Goal: Task Accomplishment & Management: Use online tool/utility

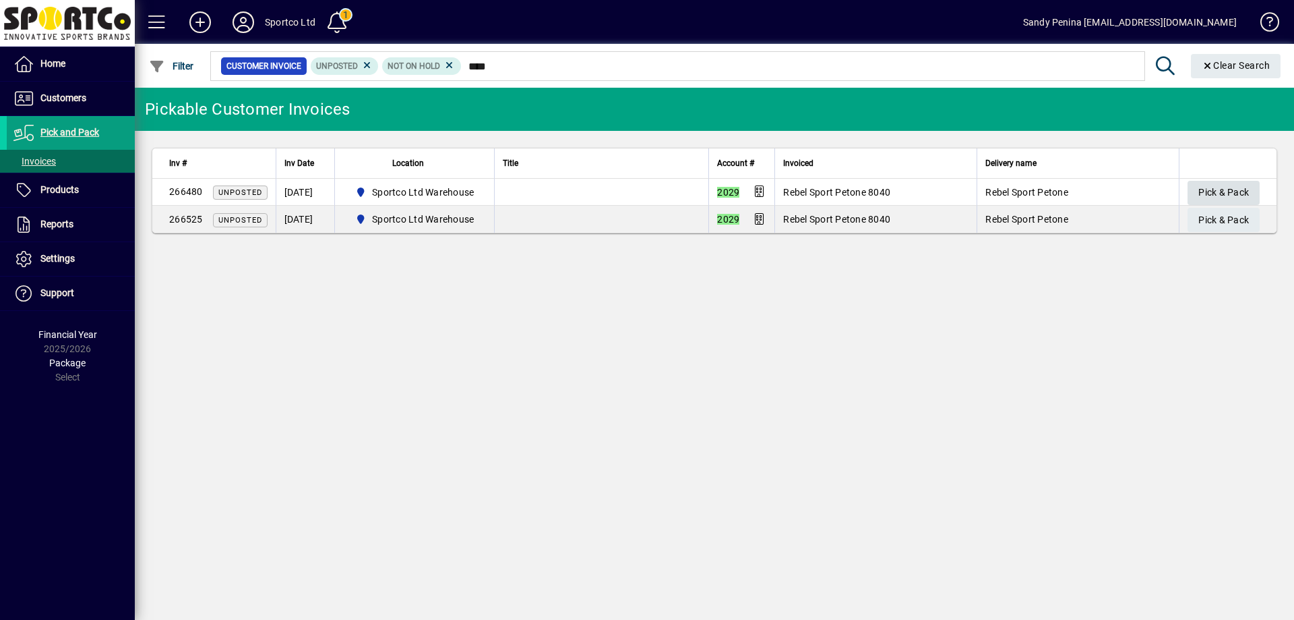
type input "****"
click at [1209, 184] on span "Pick & Pack" at bounding box center [1224, 192] width 51 height 22
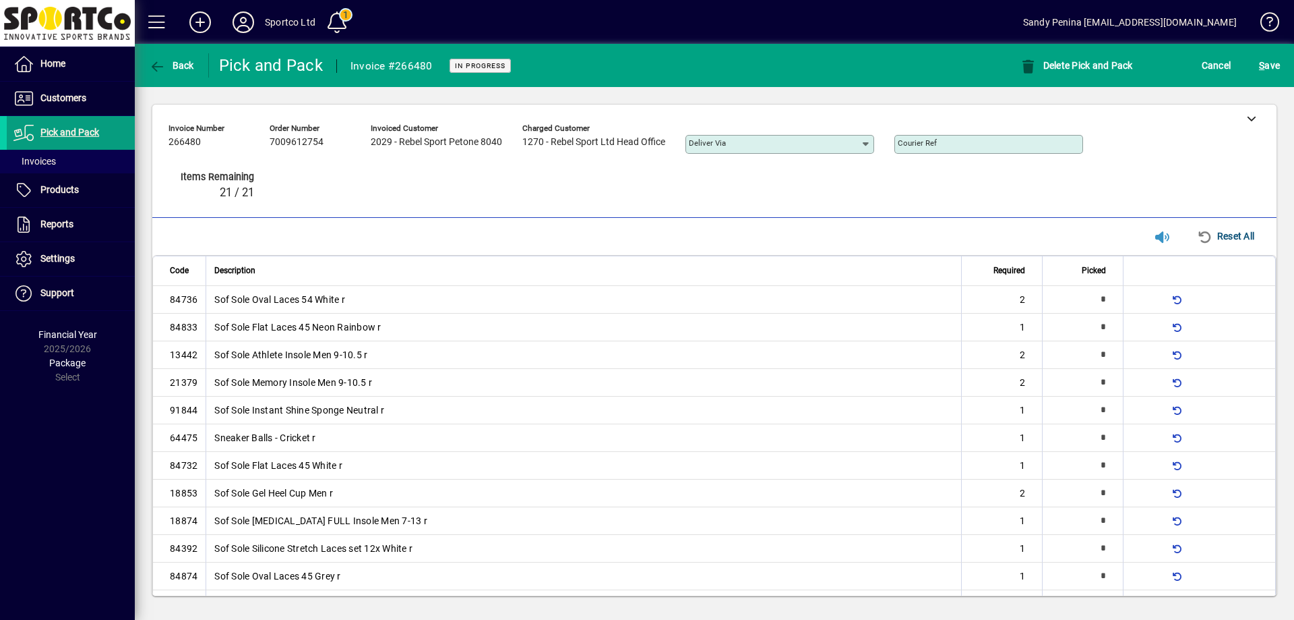
type input "*"
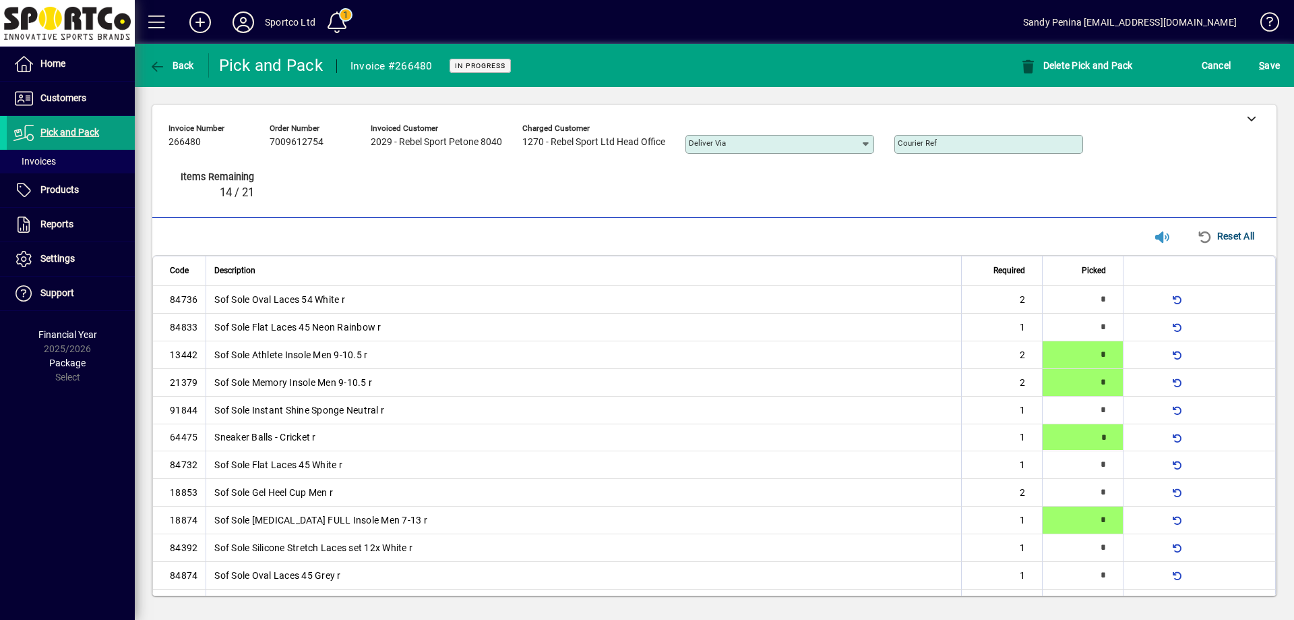
type input "*"
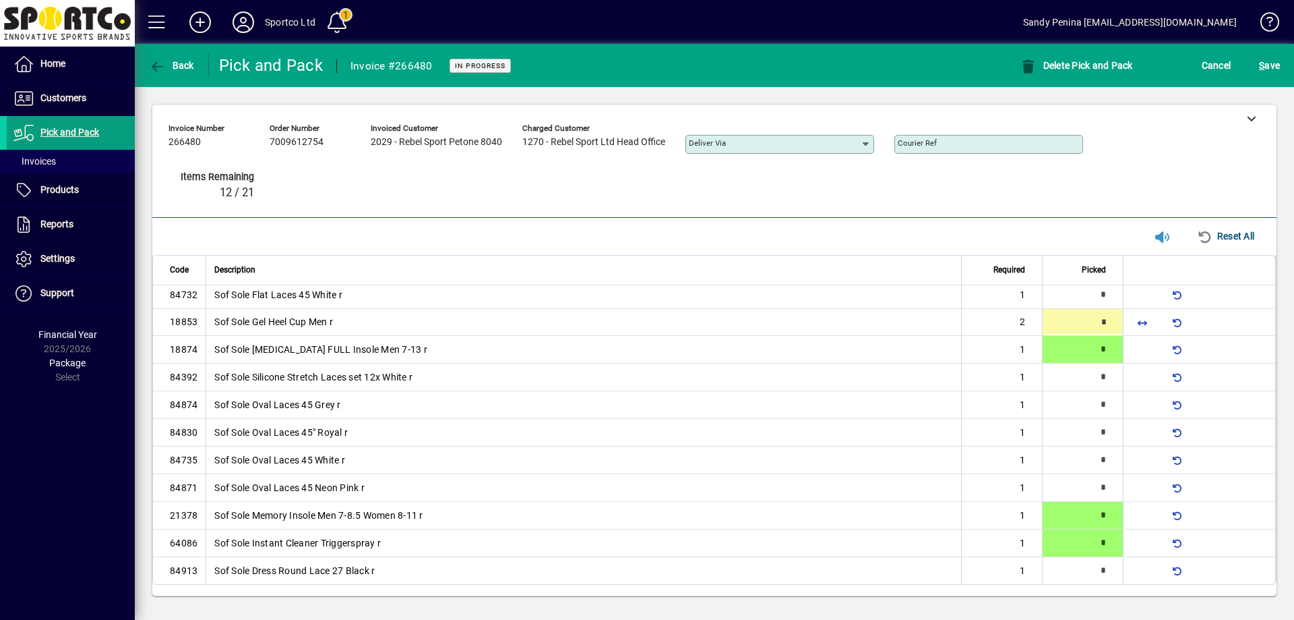
type input "*"
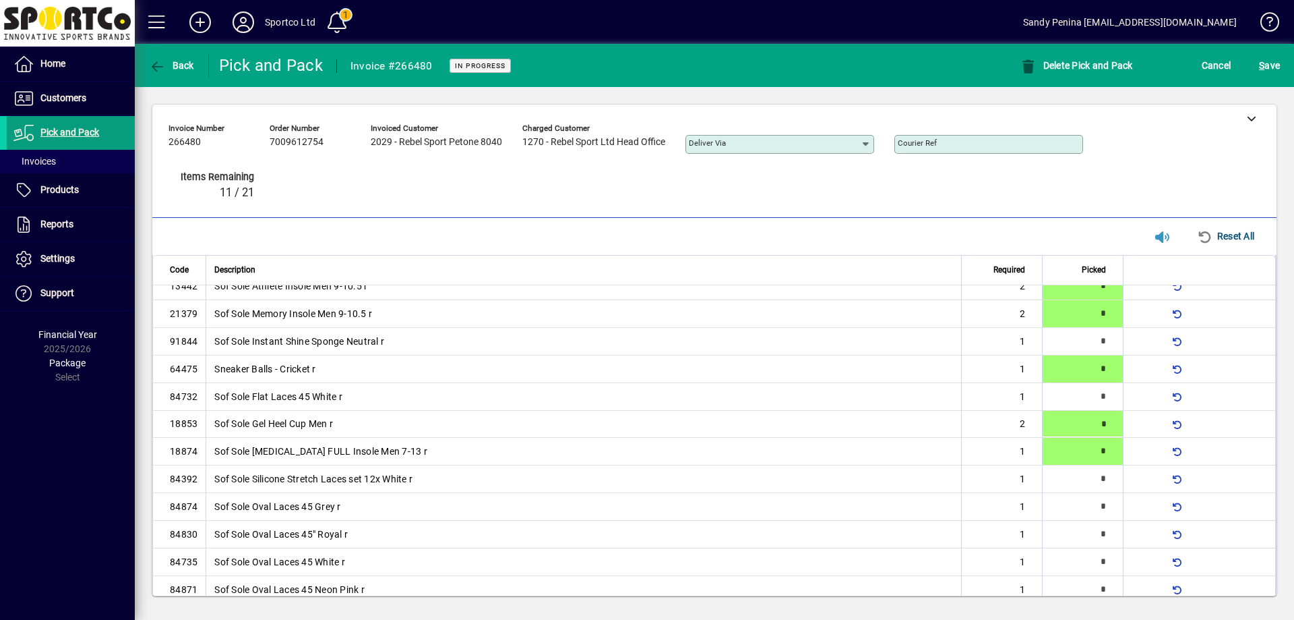
type input "*"
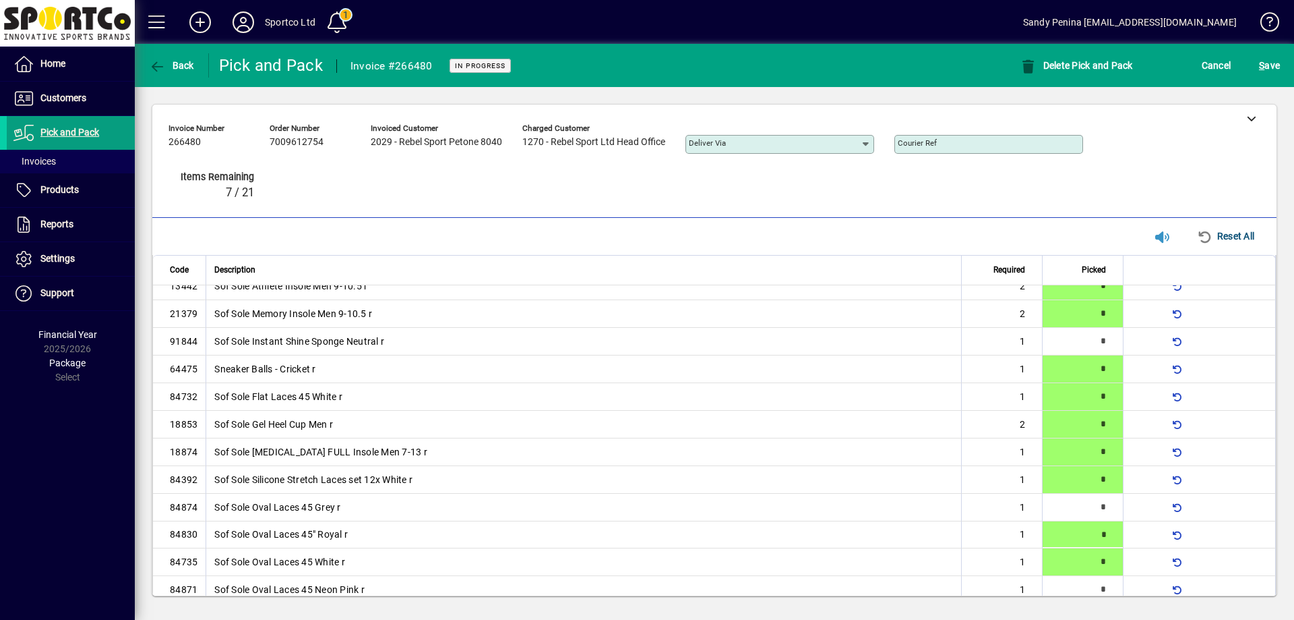
type input "*"
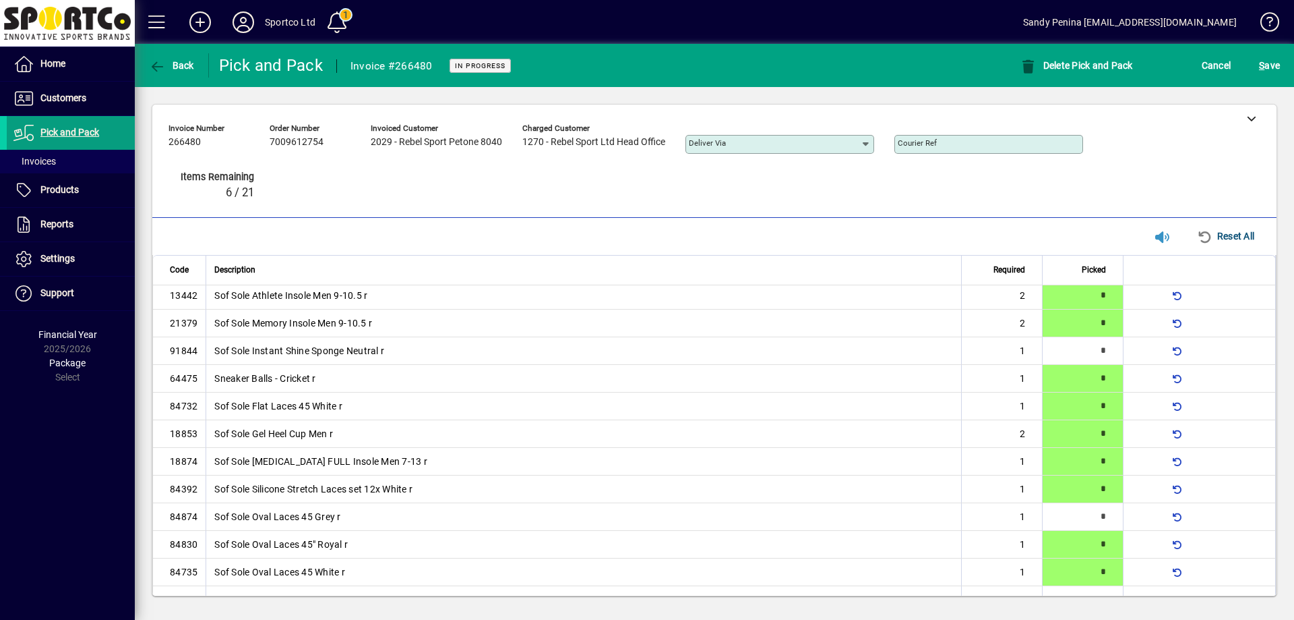
type input "*"
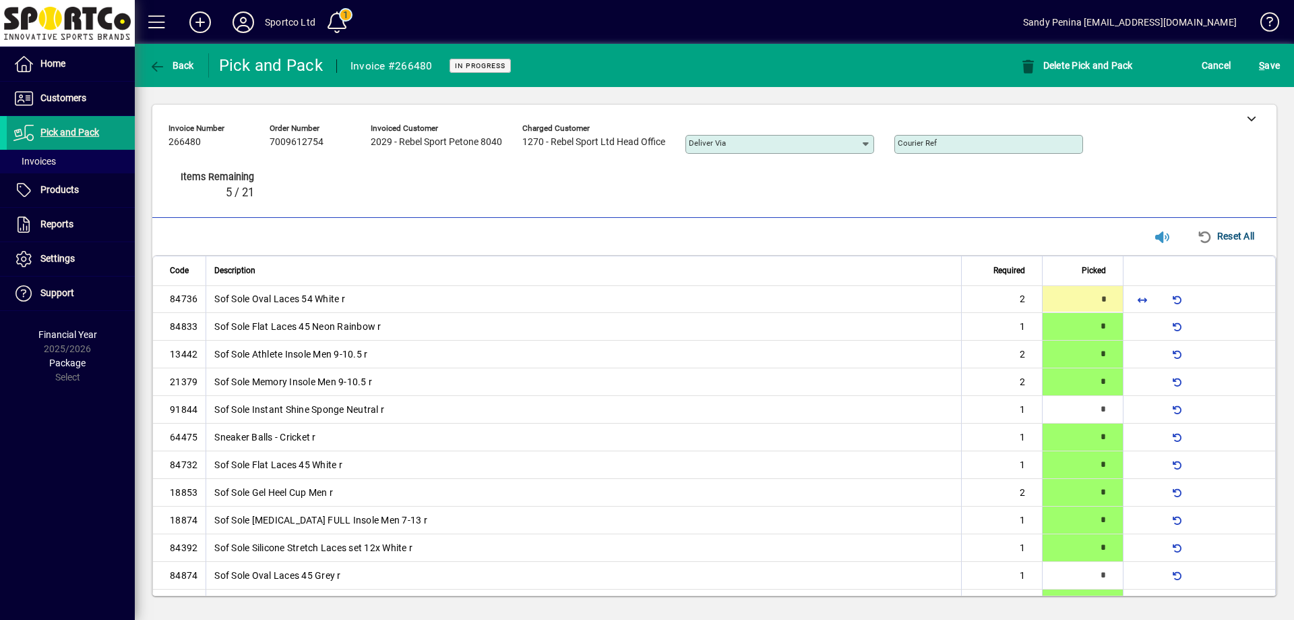
type input "*"
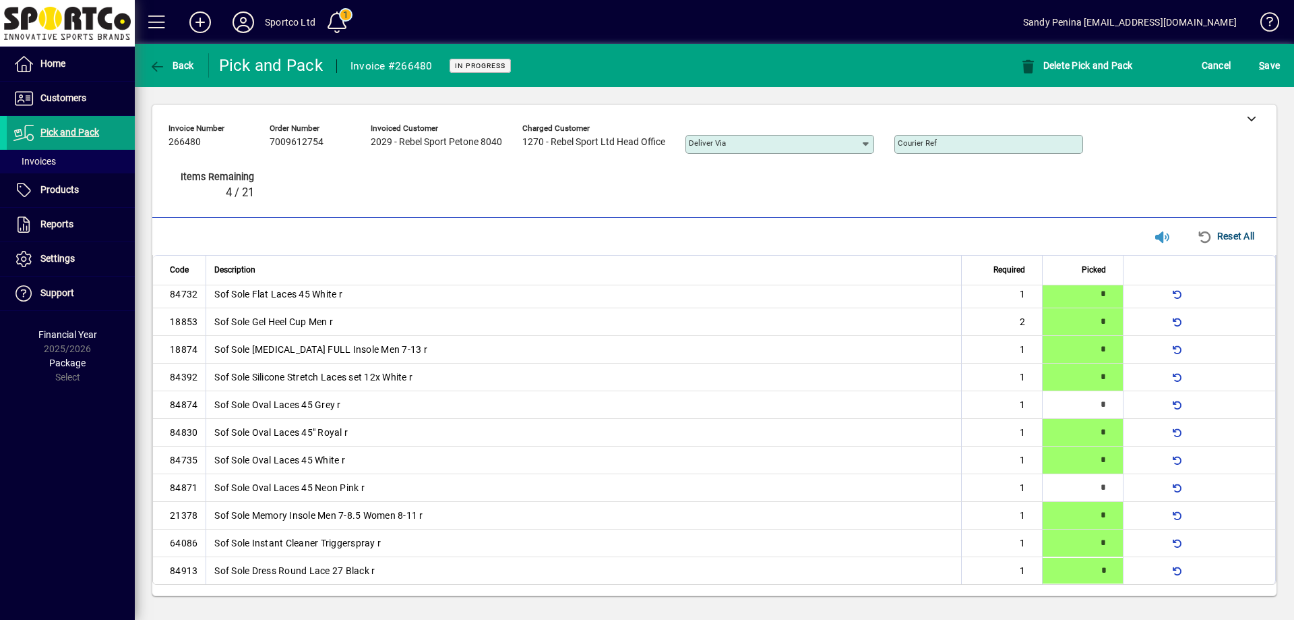
type input "*"
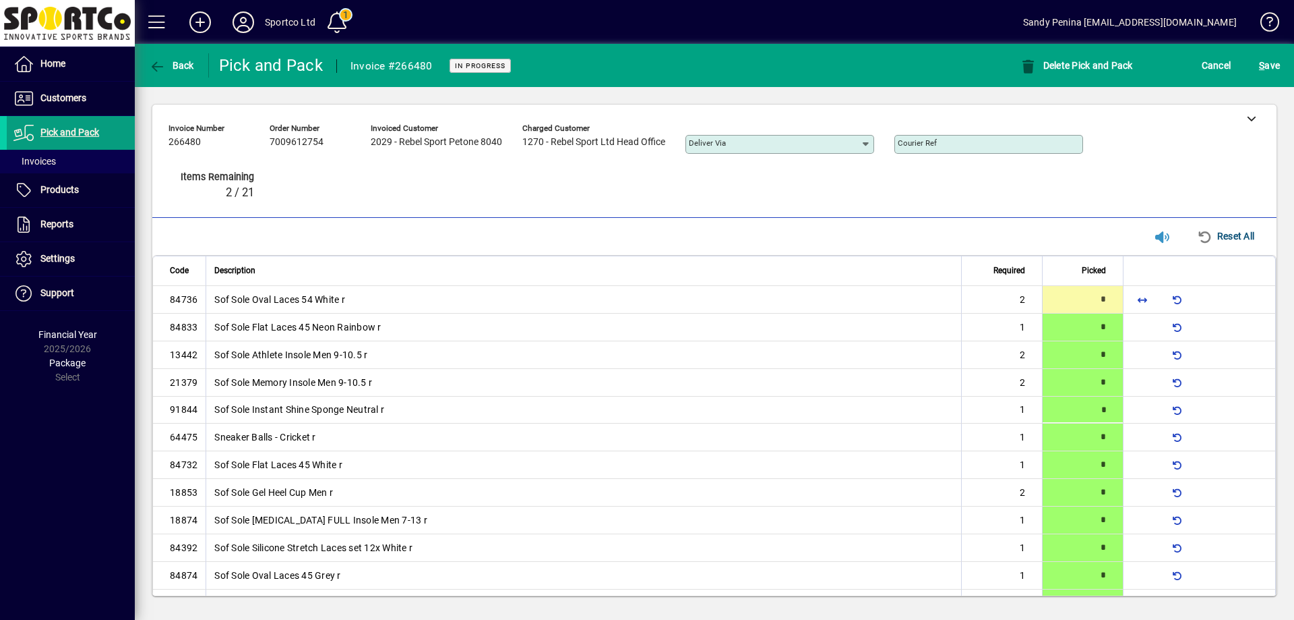
type input "*"
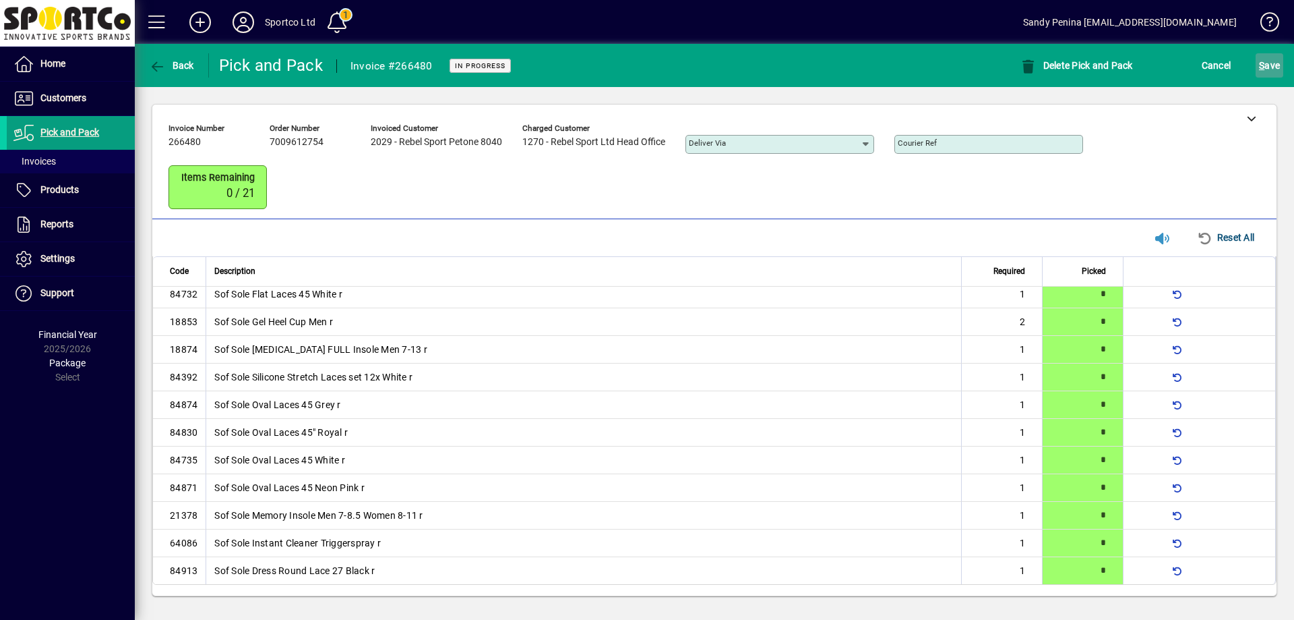
click at [1276, 62] on span "S ave" at bounding box center [1269, 66] width 21 height 22
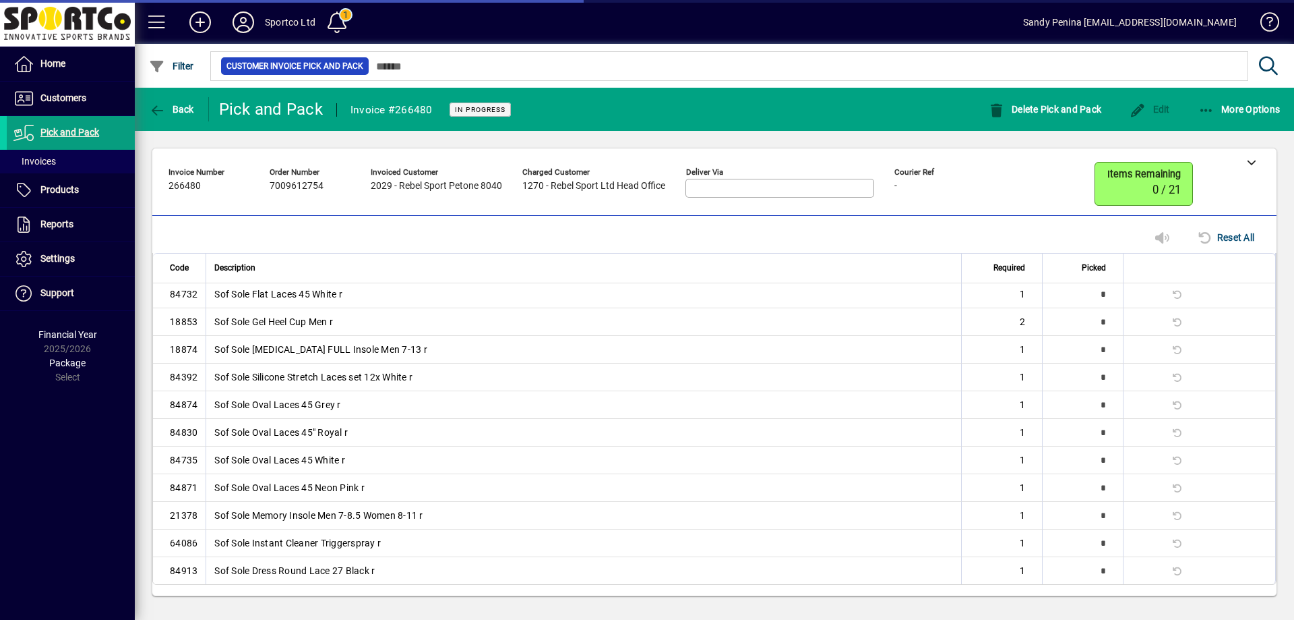
scroll to position [132, 0]
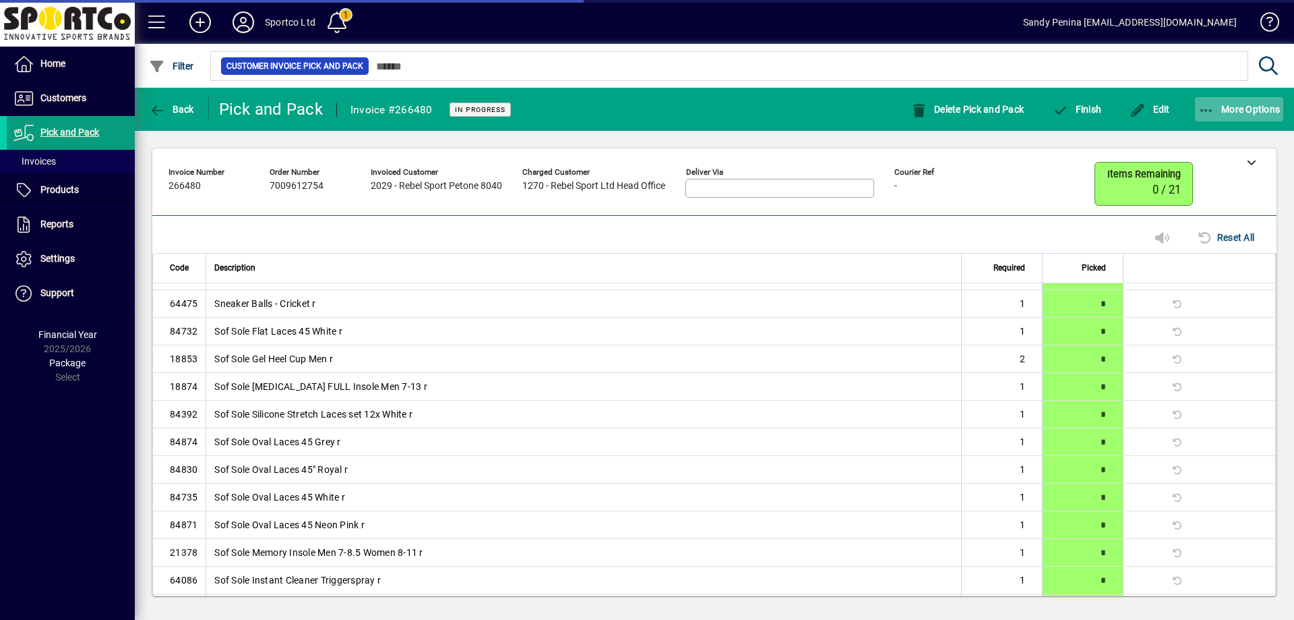
click at [1213, 119] on span "button" at bounding box center [1239, 109] width 89 height 32
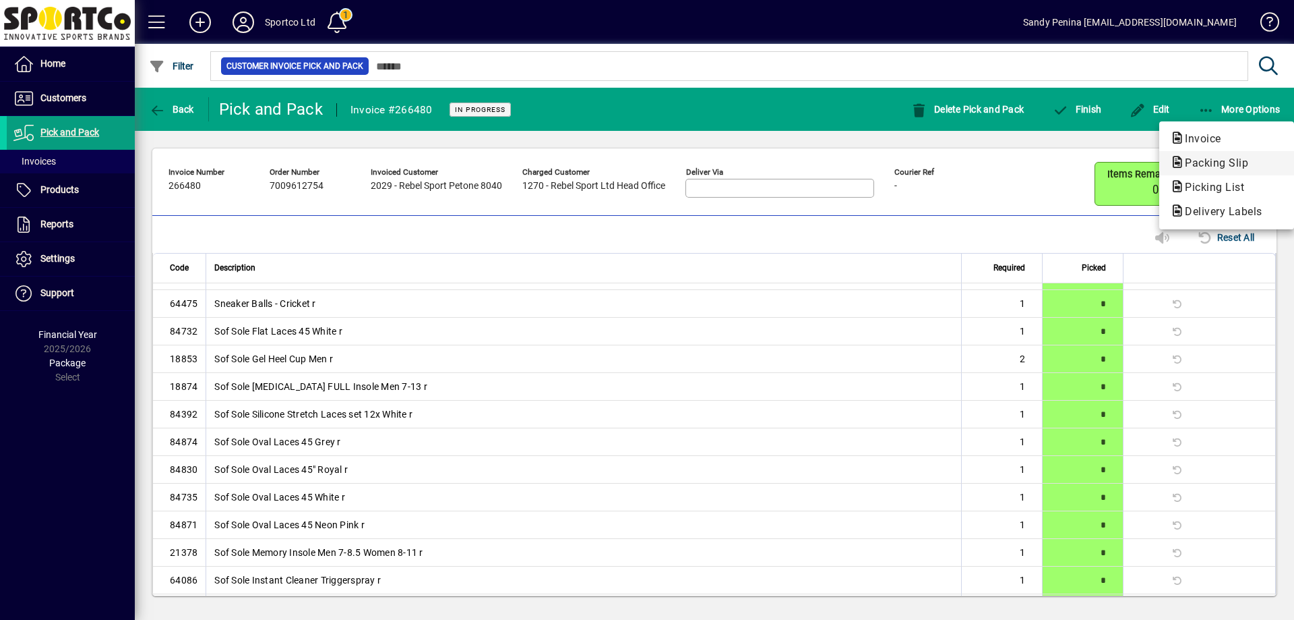
click at [1202, 167] on span "Packing Slip" at bounding box center [1212, 162] width 85 height 13
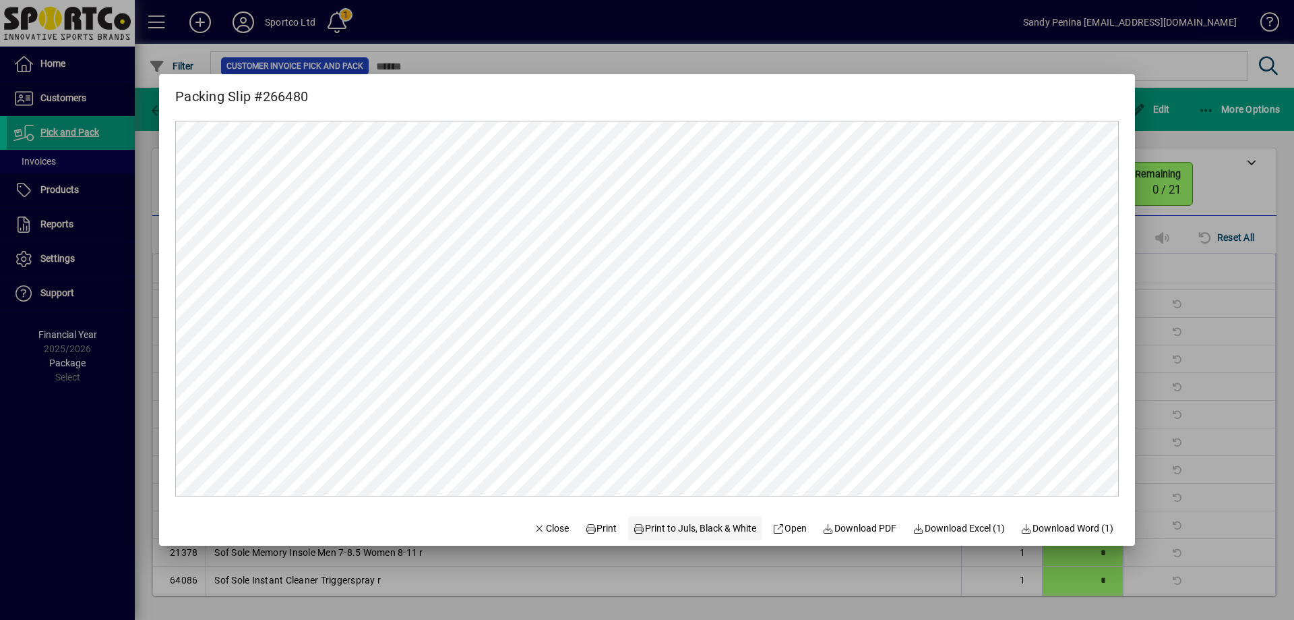
scroll to position [0, 0]
click at [592, 531] on span "Print" at bounding box center [601, 528] width 32 height 14
click at [534, 526] on icon "button" at bounding box center [540, 528] width 12 height 9
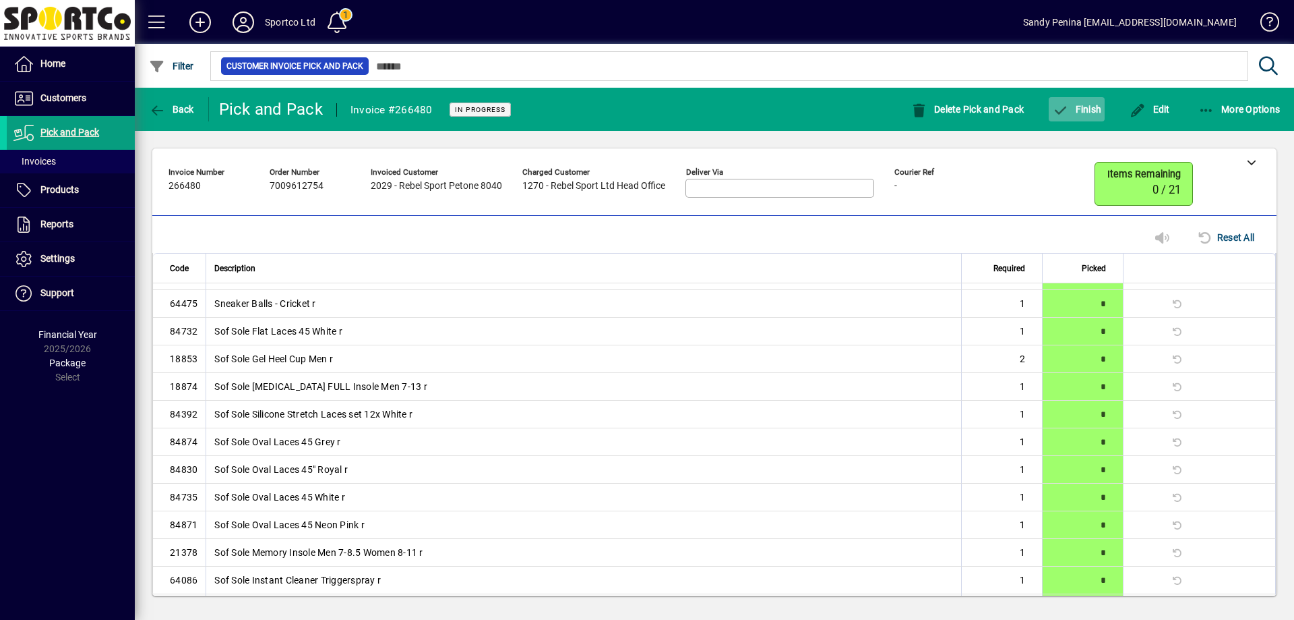
click at [1072, 115] on span "button" at bounding box center [1077, 109] width 56 height 32
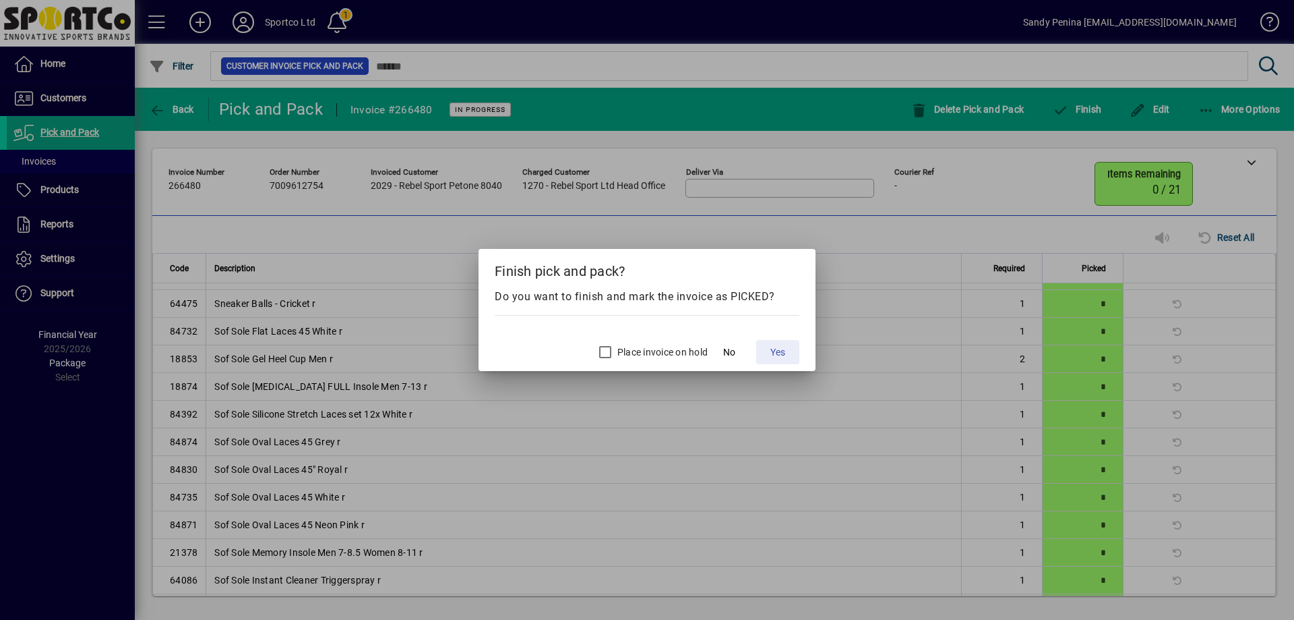
drag, startPoint x: 777, startPoint y: 357, endPoint x: 696, endPoint y: 415, distance: 99.5
click at [777, 356] on span "Yes" at bounding box center [778, 352] width 15 height 14
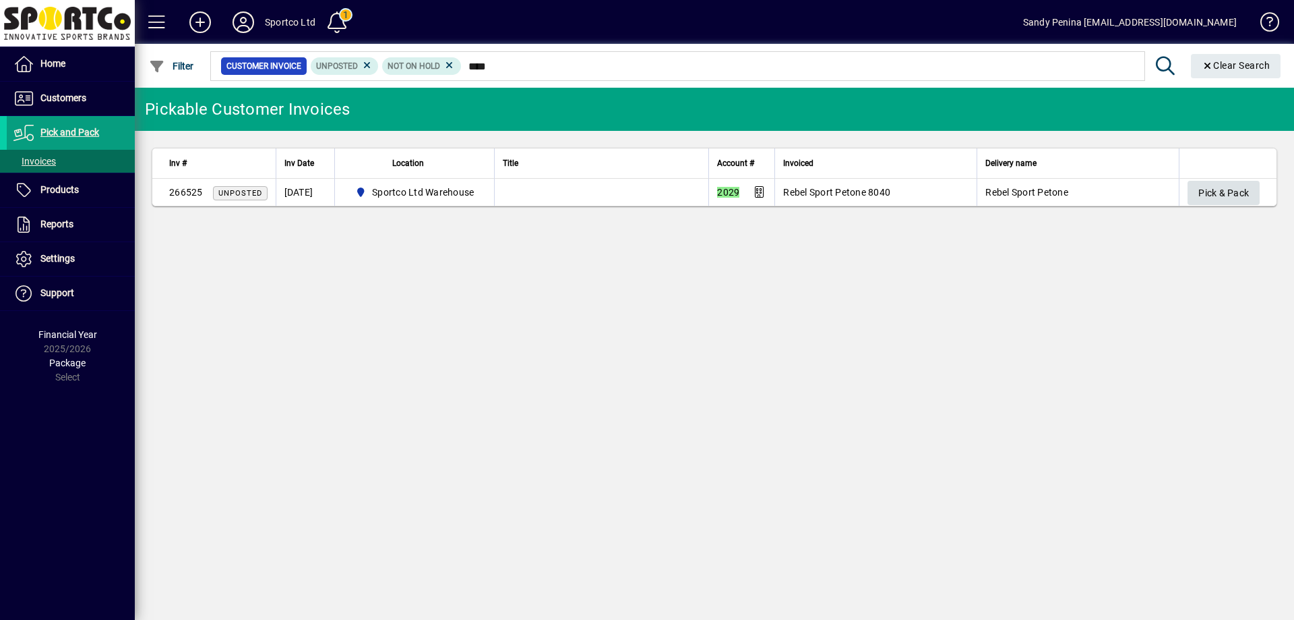
type input "****"
click at [1235, 196] on span "Pick & Pack" at bounding box center [1224, 193] width 51 height 22
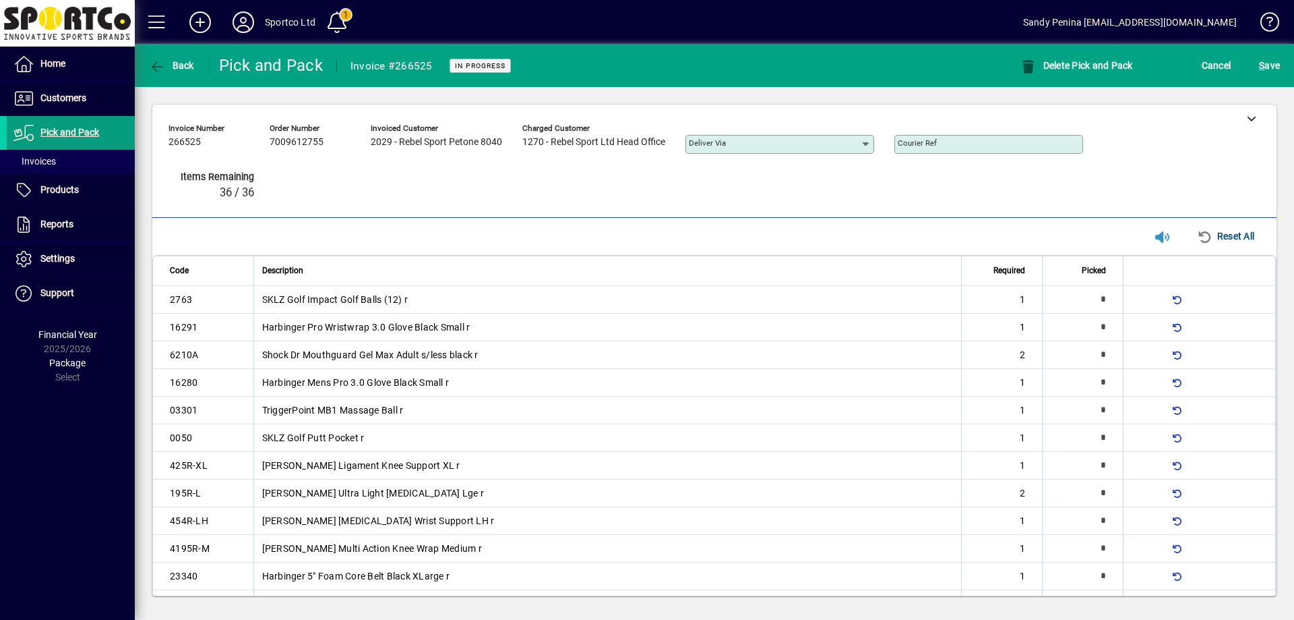
type input "*"
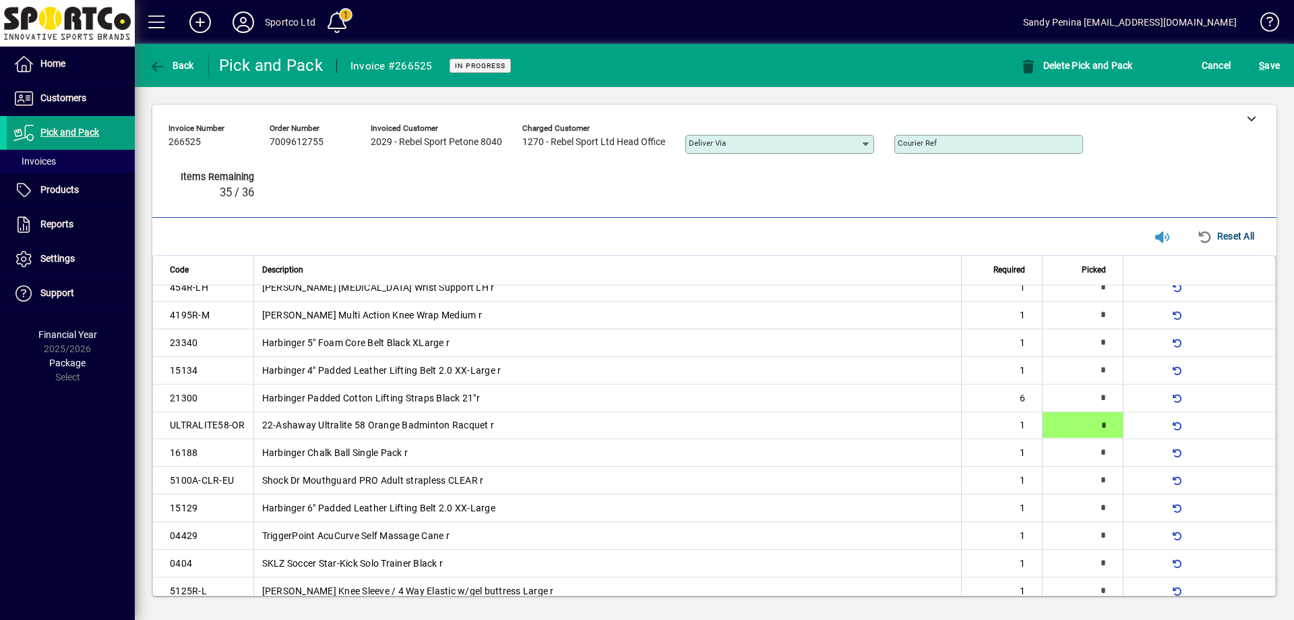
type input "*"
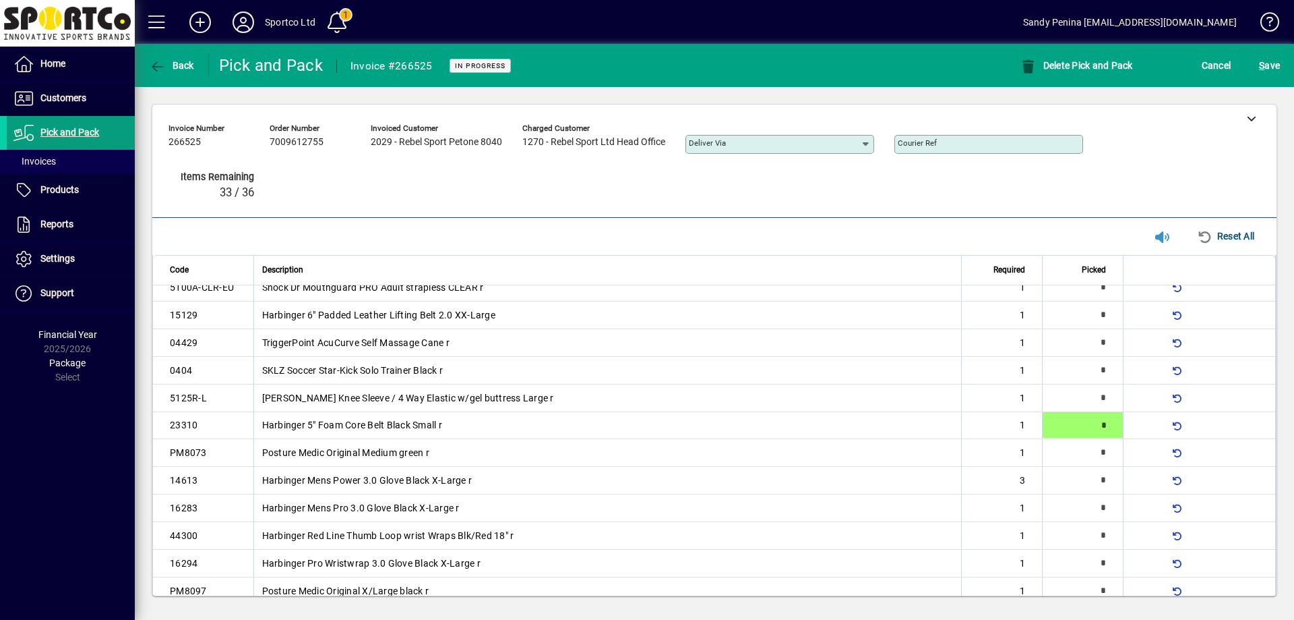
type input "*"
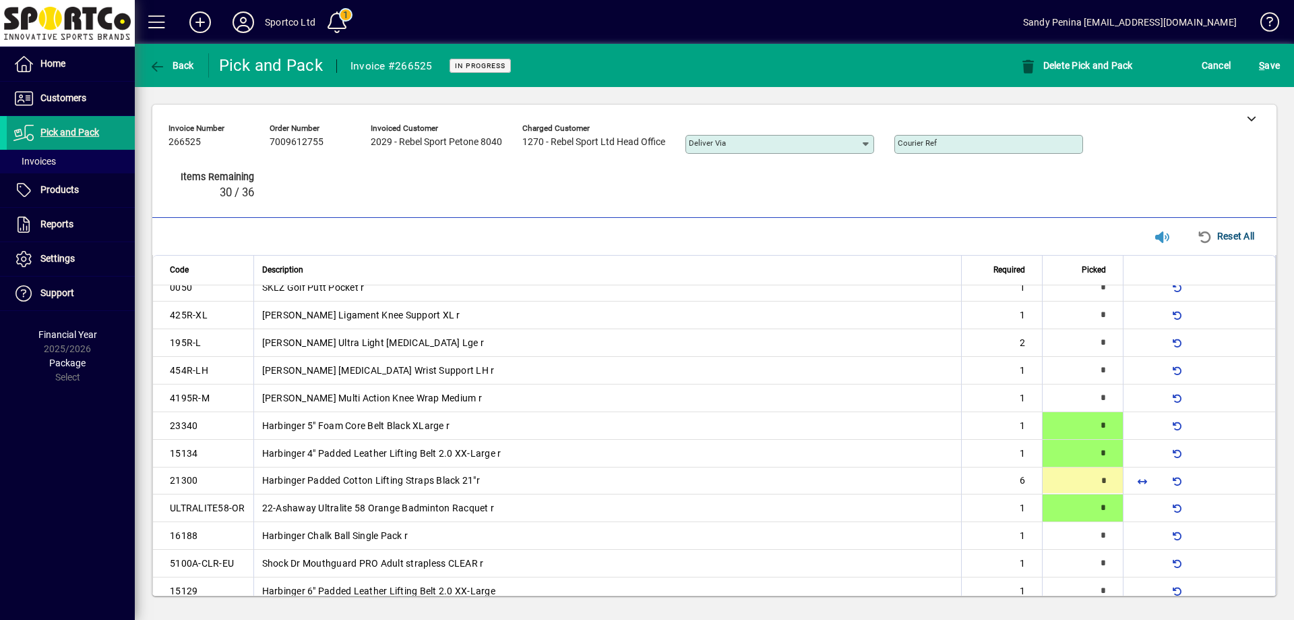
scroll to position [207, 0]
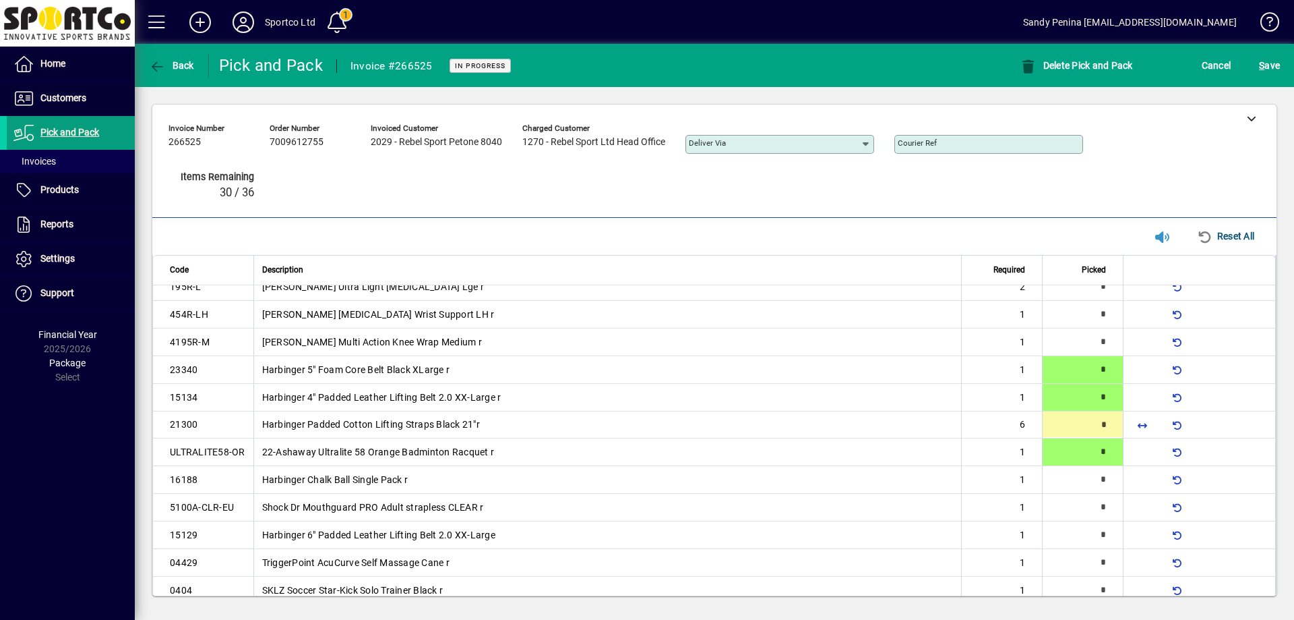
type input "*"
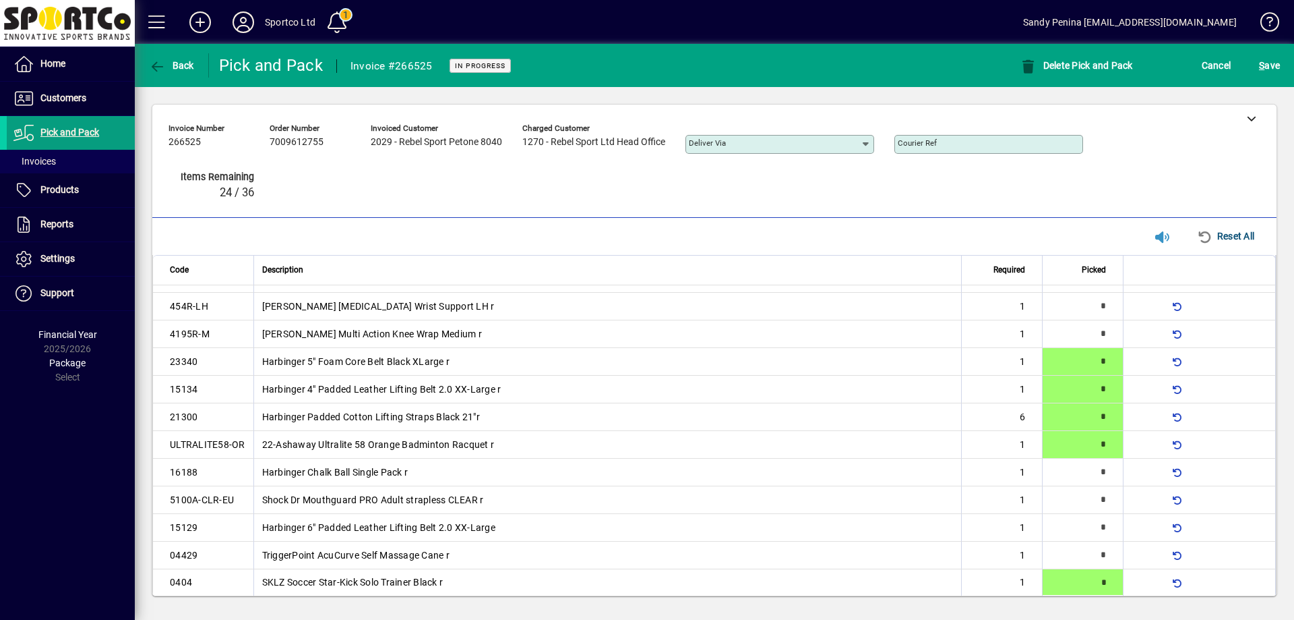
type input "*"
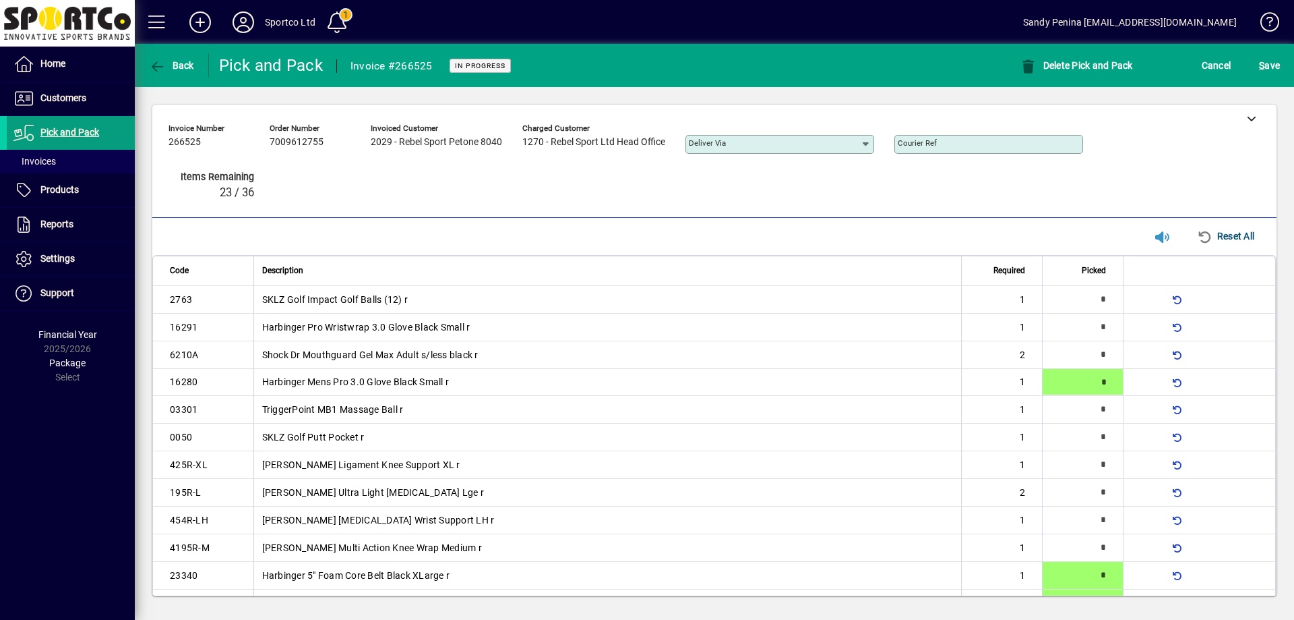
type input "*"
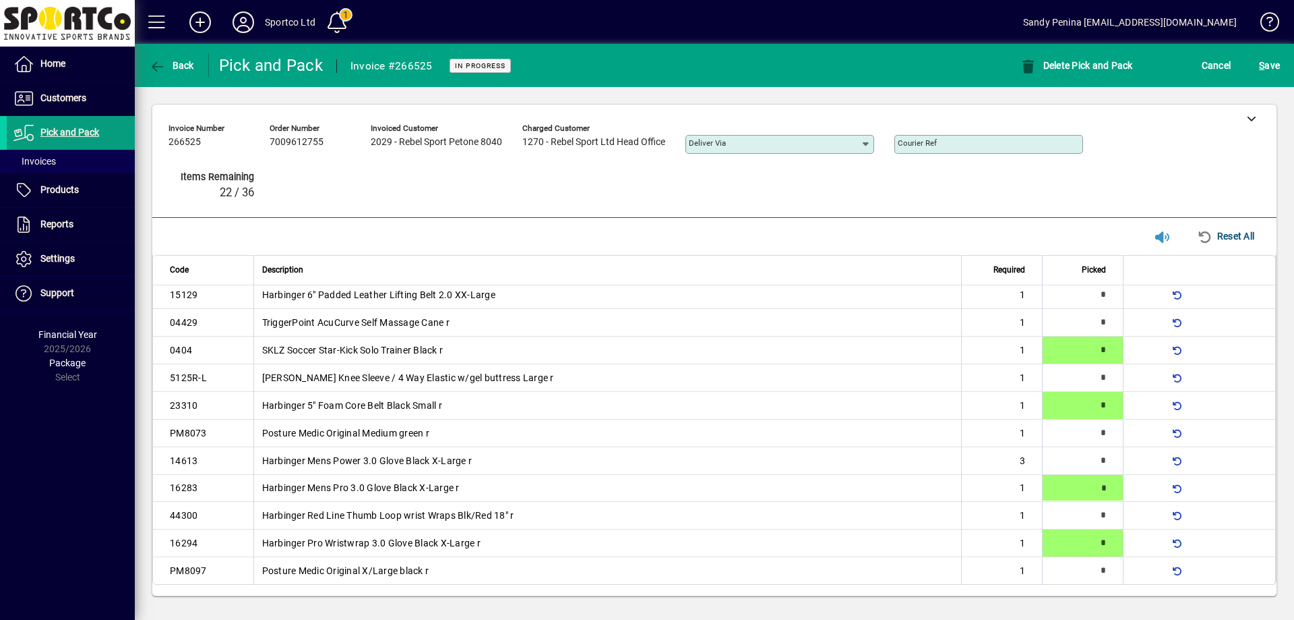
type input "*"
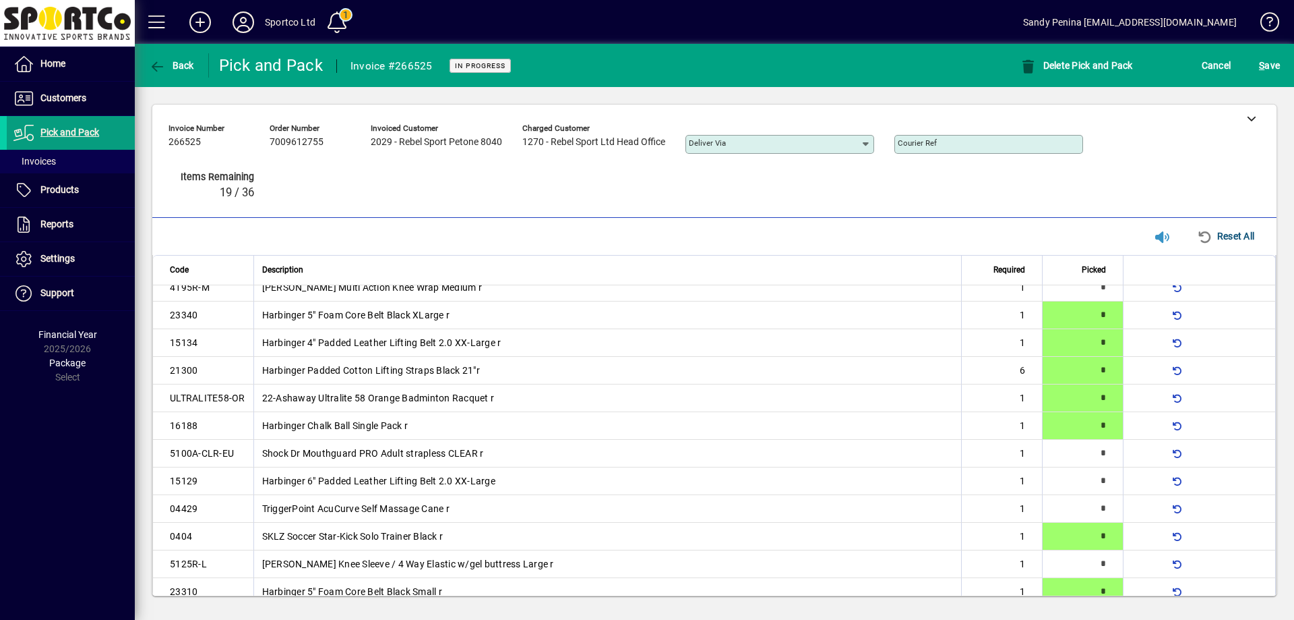
scroll to position [446, 0]
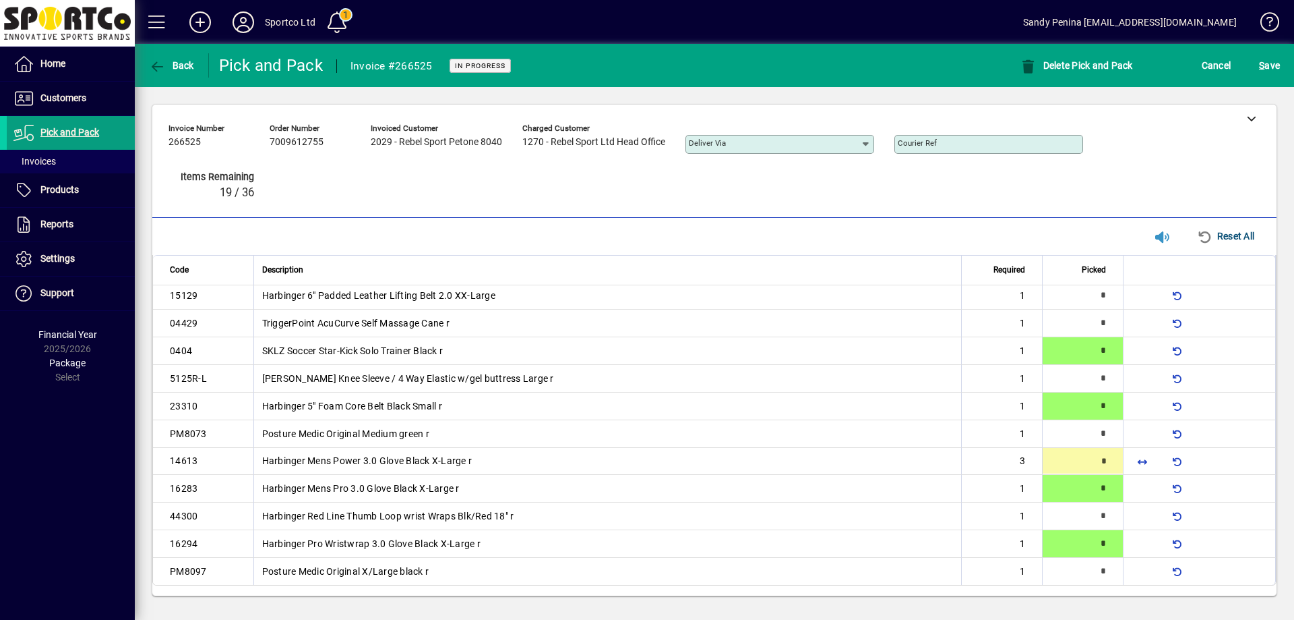
type input "*"
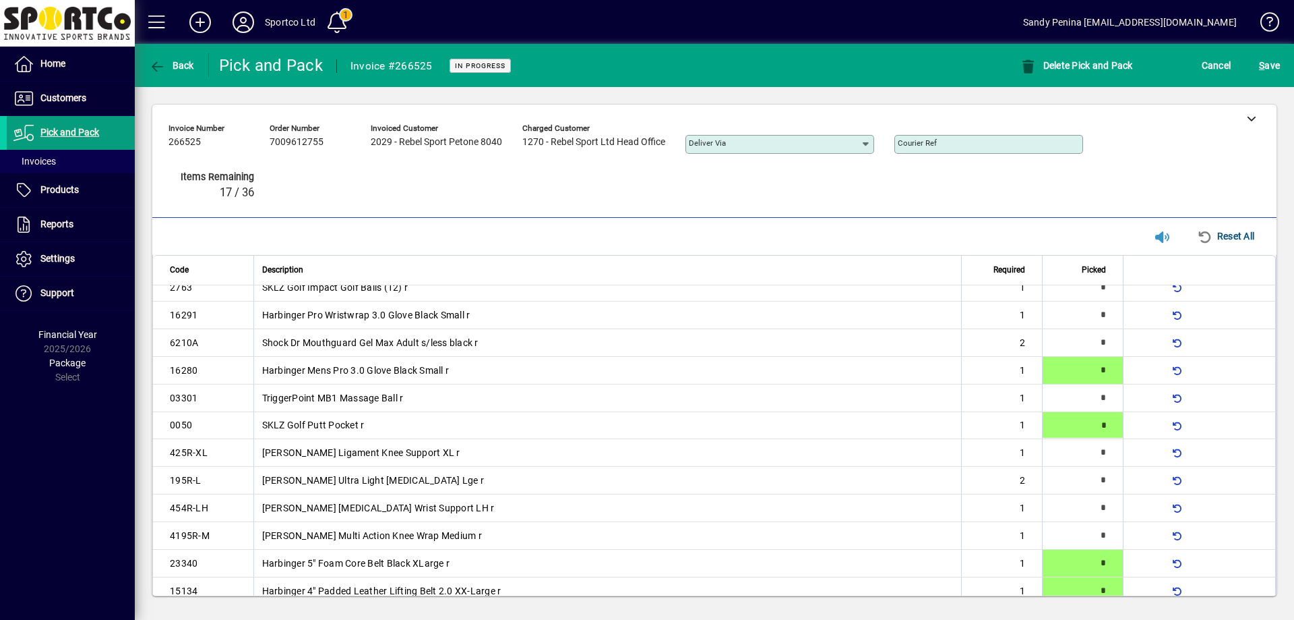
type input "*"
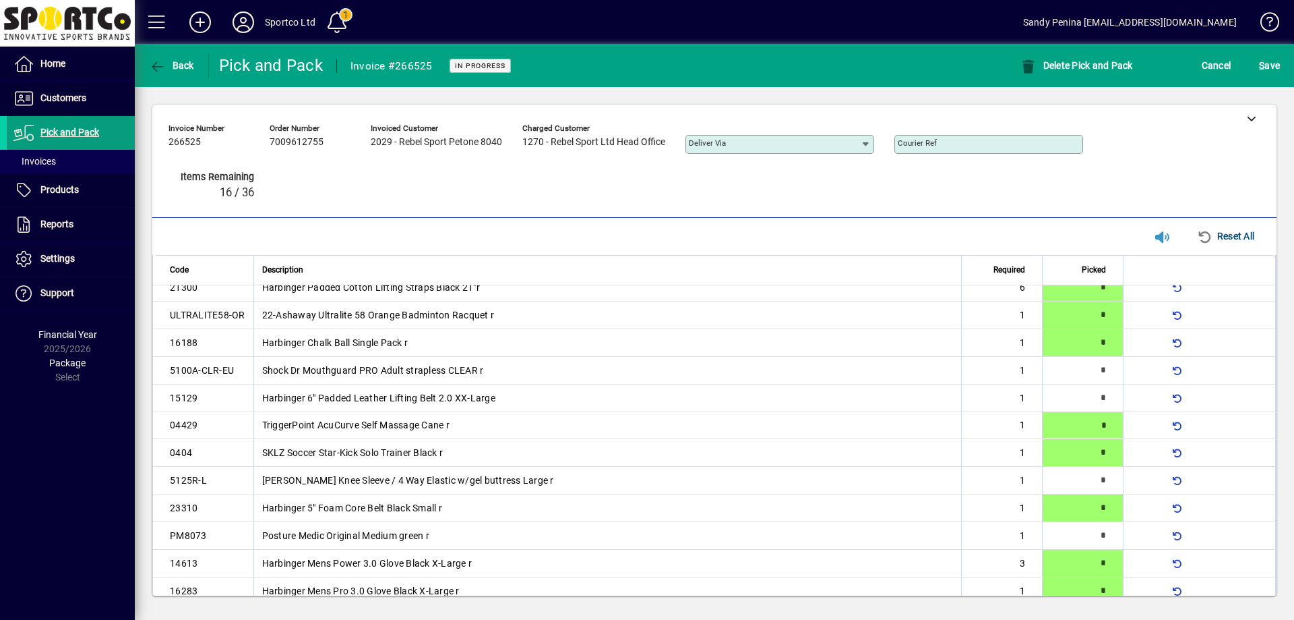
type input "*"
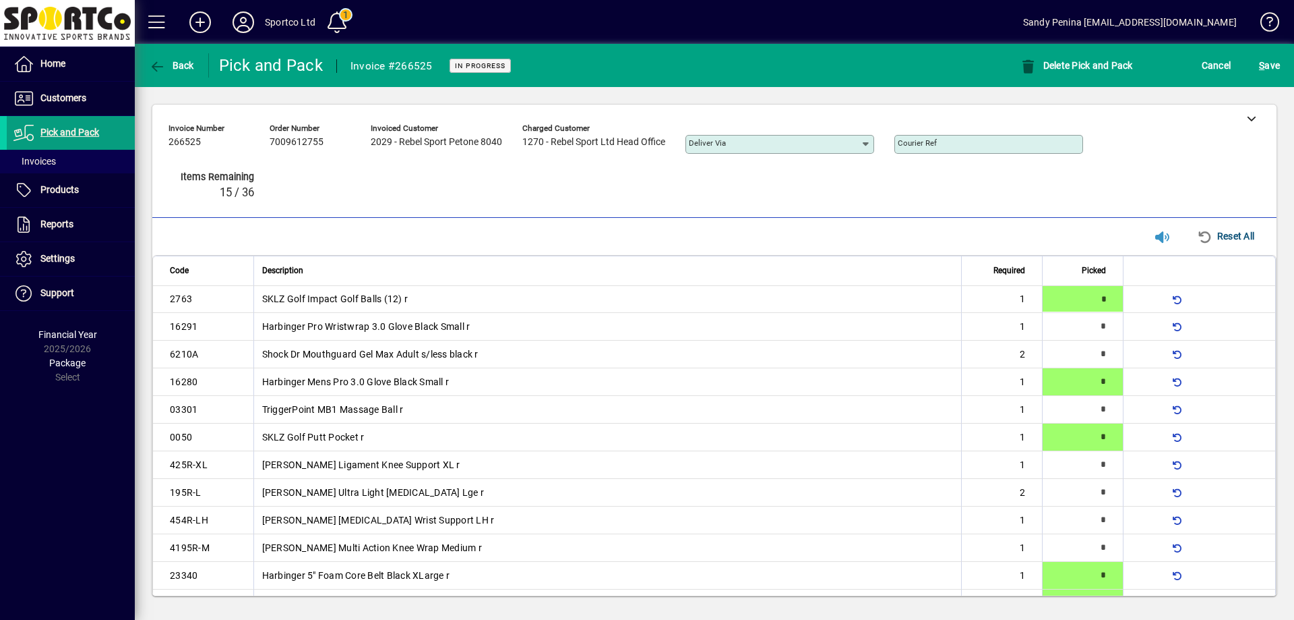
type input "*"
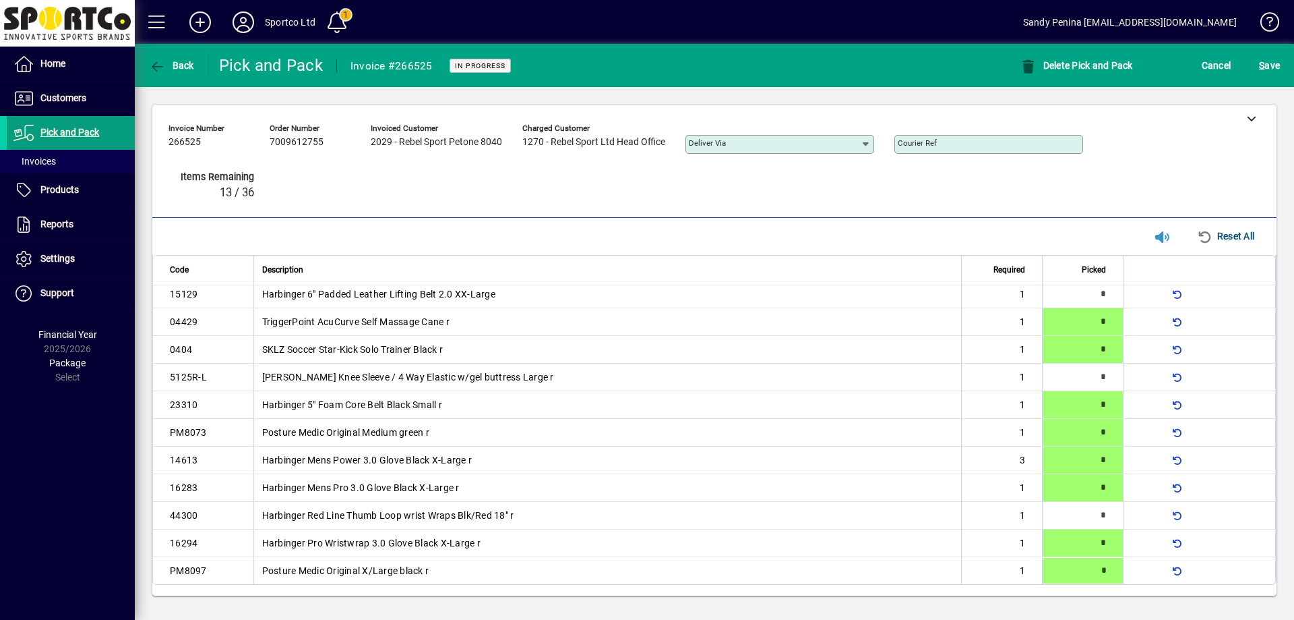
type input "*"
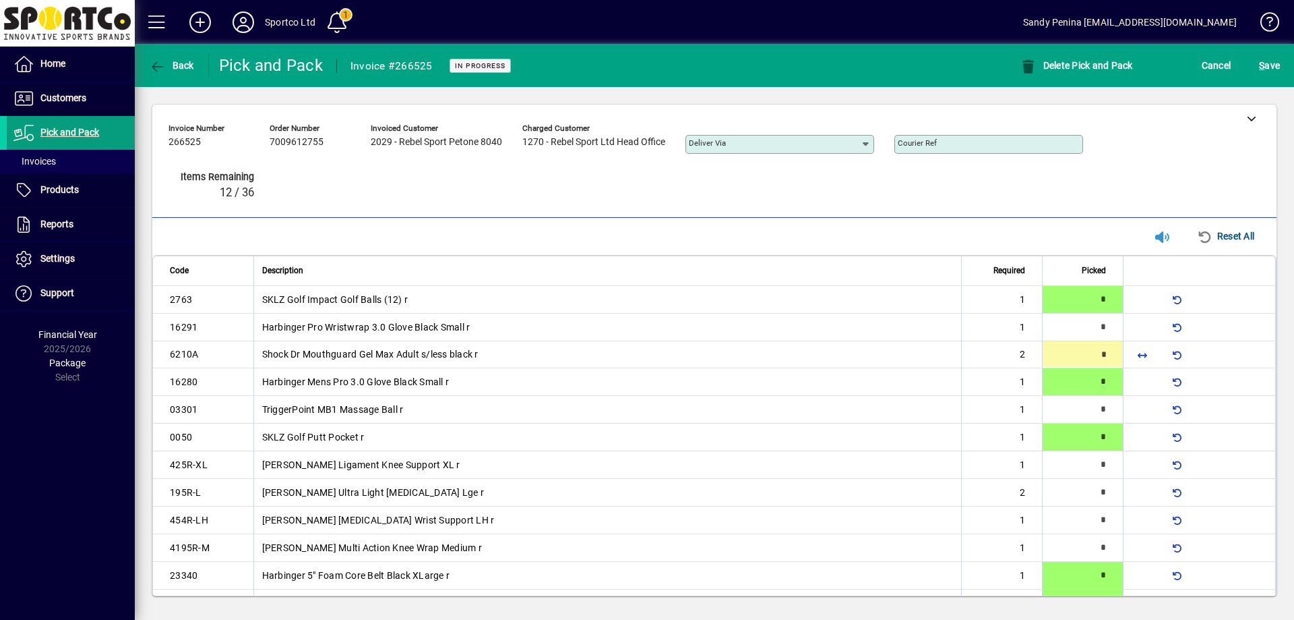
type input "*"
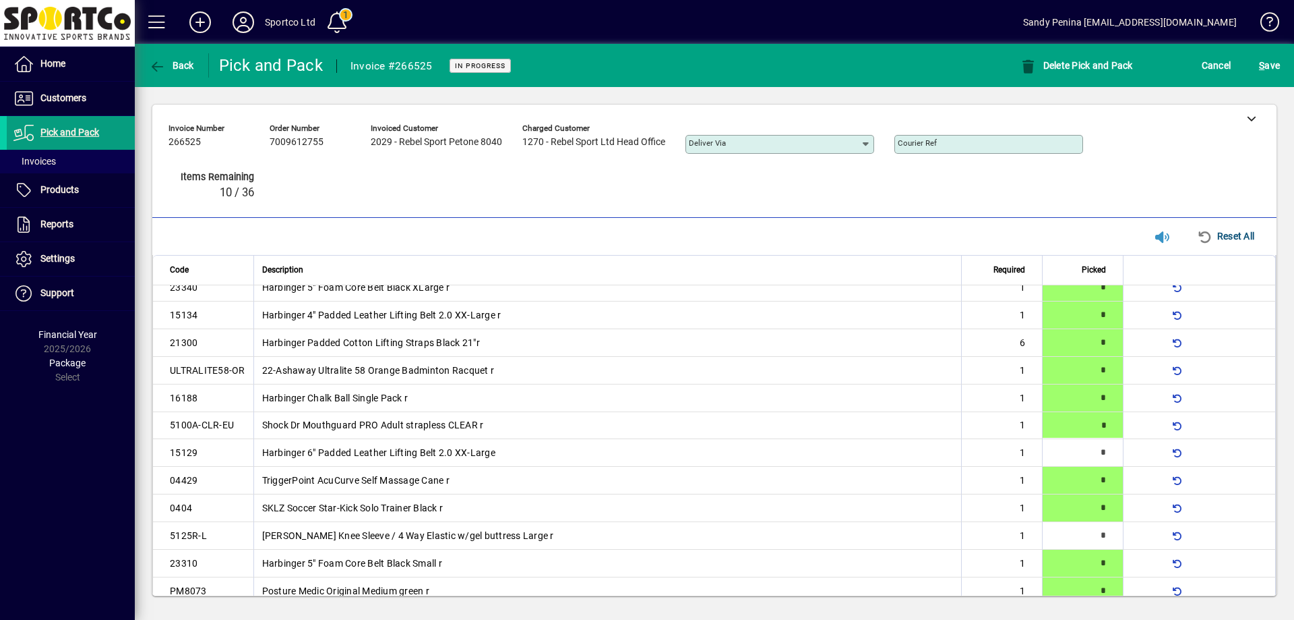
type input "*"
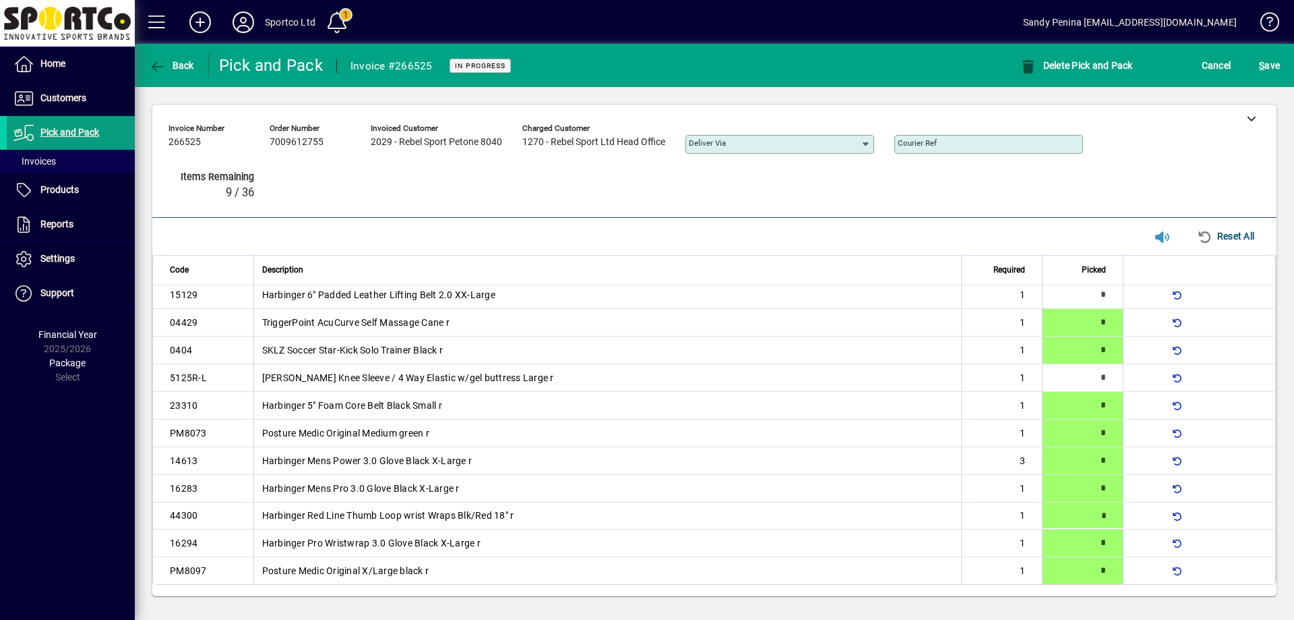
type input "*"
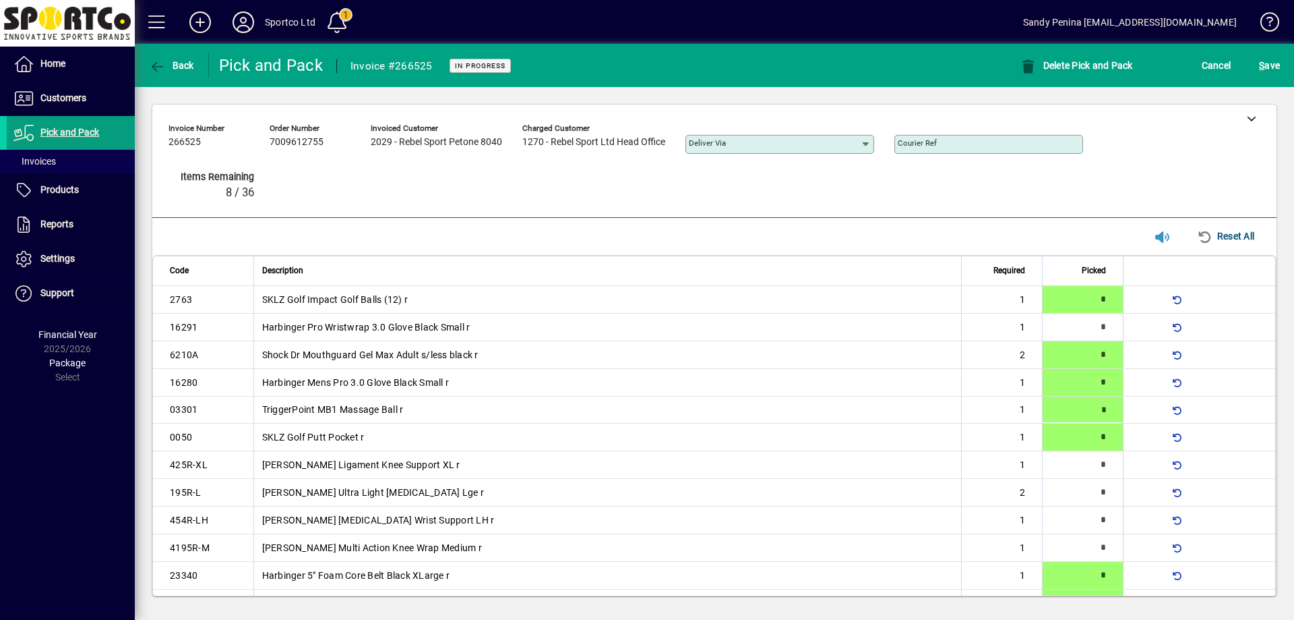
type input "*"
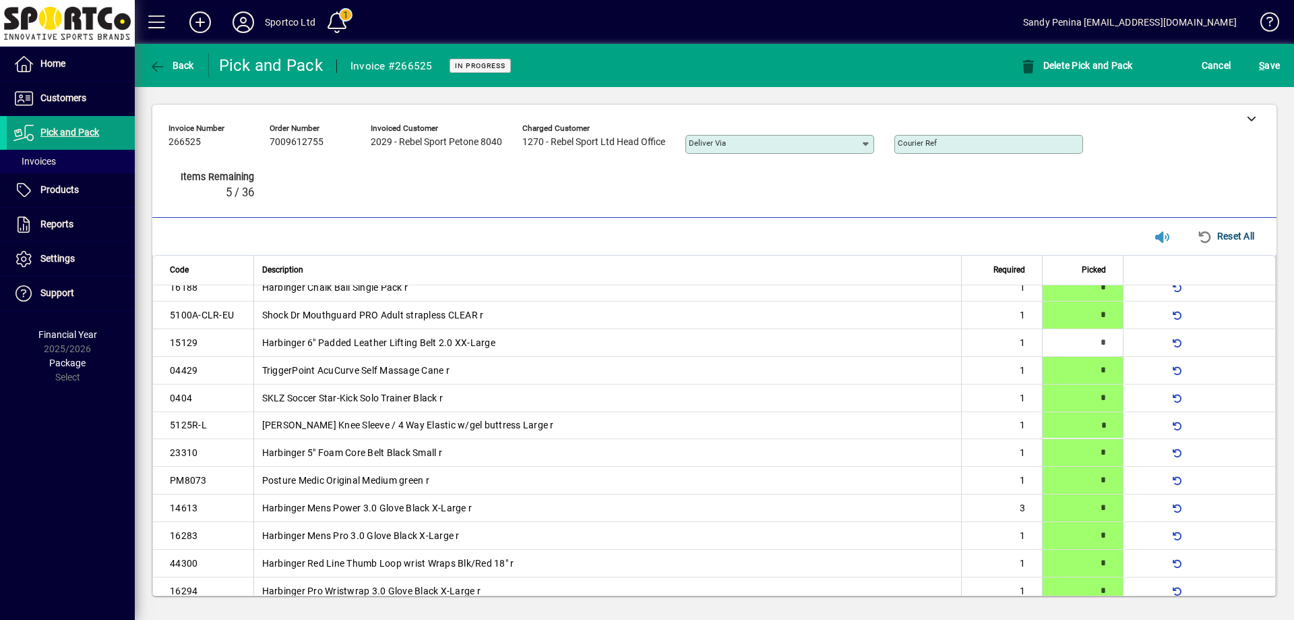
type input "*"
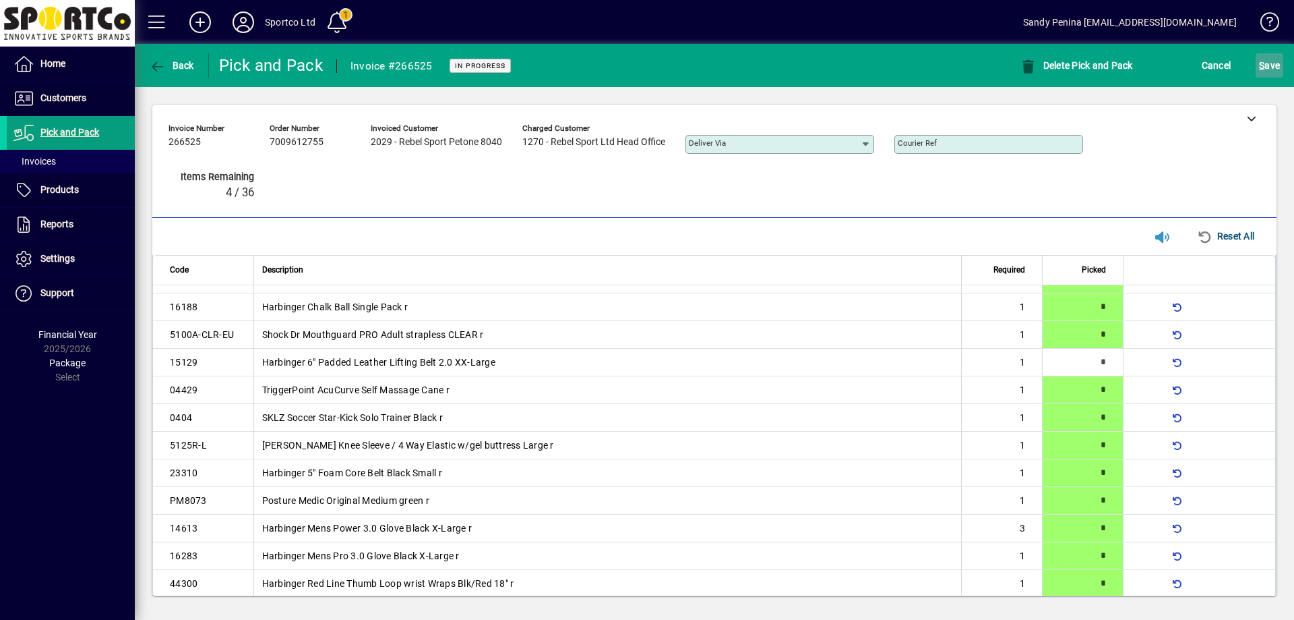
scroll to position [380, 0]
drag, startPoint x: 1273, startPoint y: 58, endPoint x: 1263, endPoint y: 61, distance: 10.5
click at [1272, 58] on span "S ave" at bounding box center [1269, 66] width 21 height 22
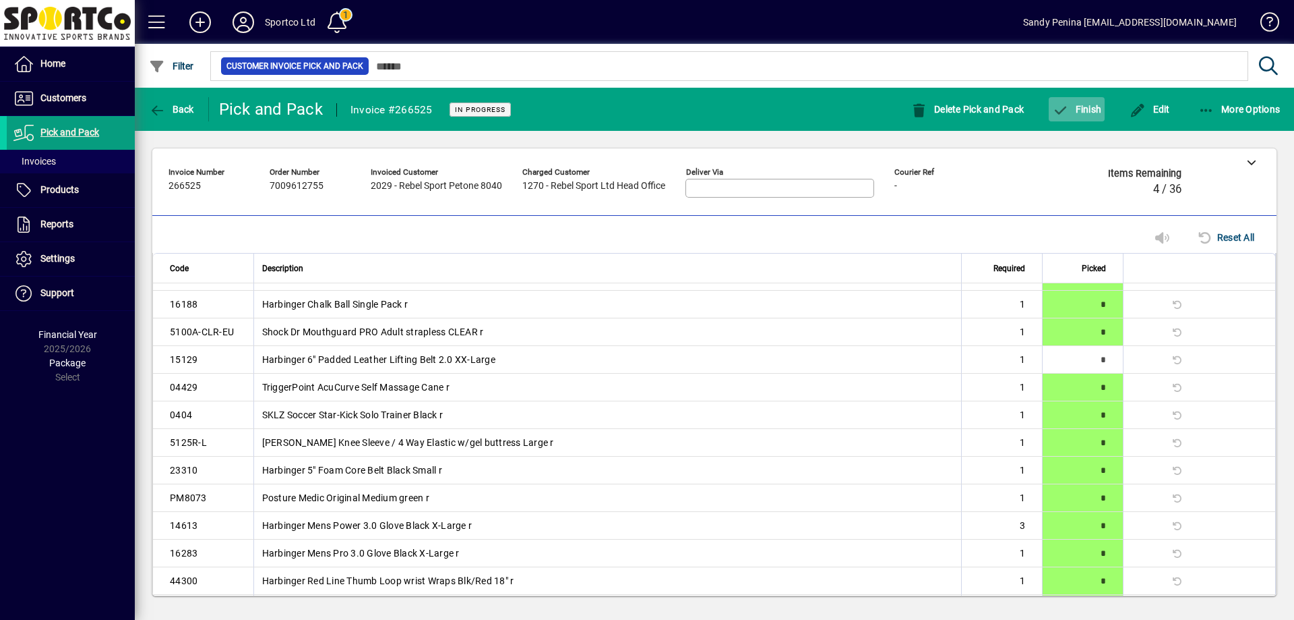
click at [1077, 96] on span "button" at bounding box center [1077, 109] width 56 height 32
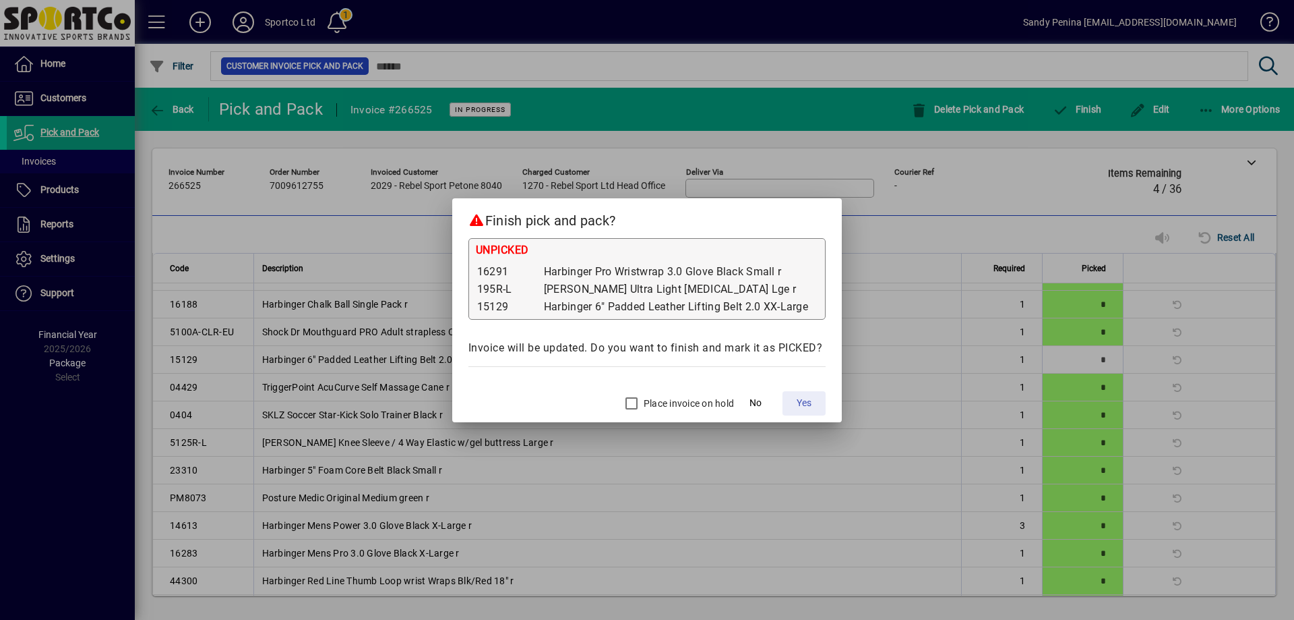
drag, startPoint x: 807, startPoint y: 399, endPoint x: 843, endPoint y: 385, distance: 38.4
click at [810, 399] on span "Yes" at bounding box center [804, 403] width 15 height 14
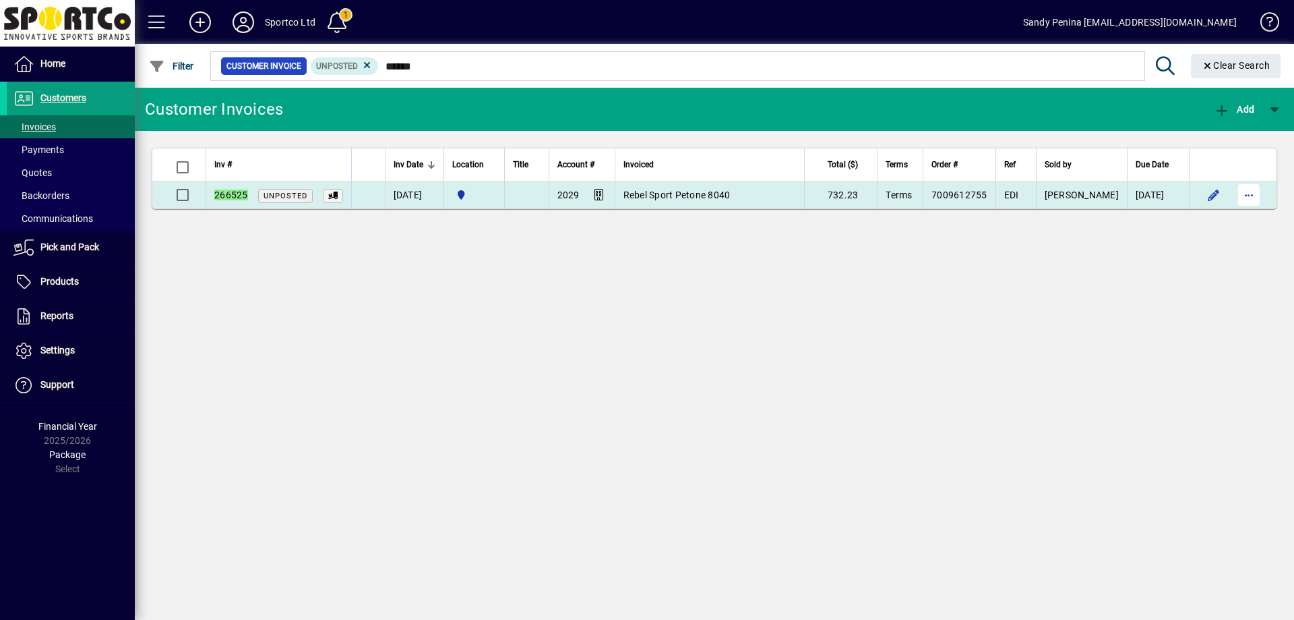
type input "******"
click at [1245, 202] on span "button" at bounding box center [1249, 195] width 32 height 32
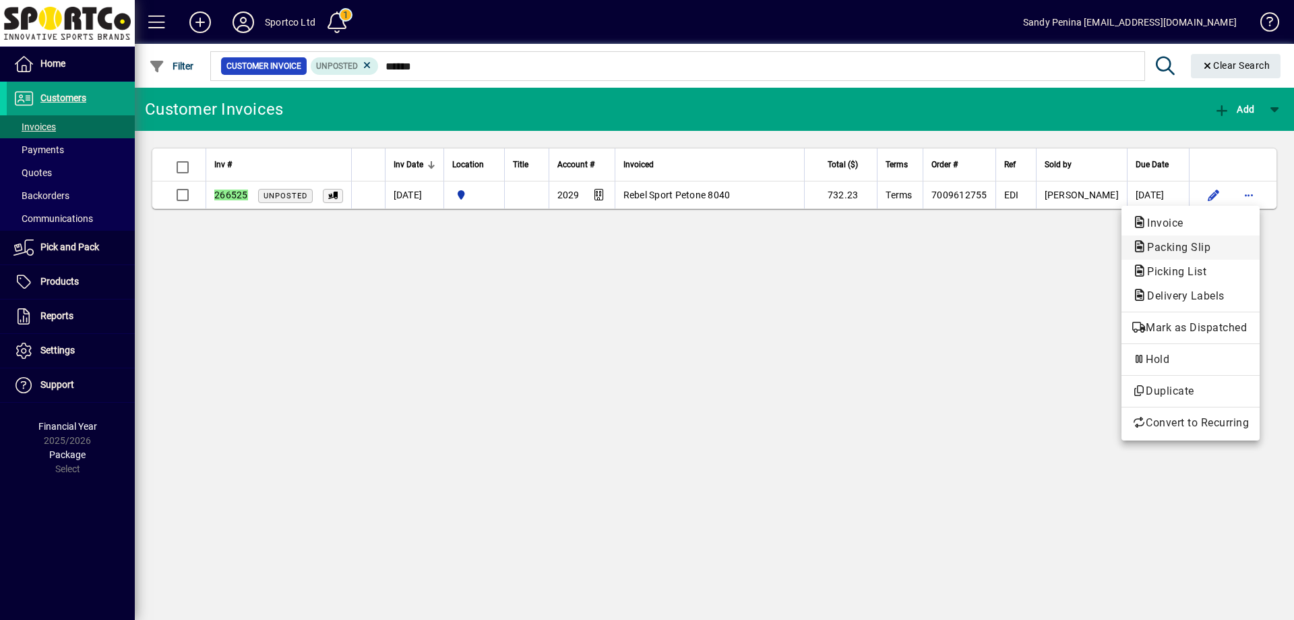
click at [1217, 255] on span "Packing Slip" at bounding box center [1191, 247] width 117 height 16
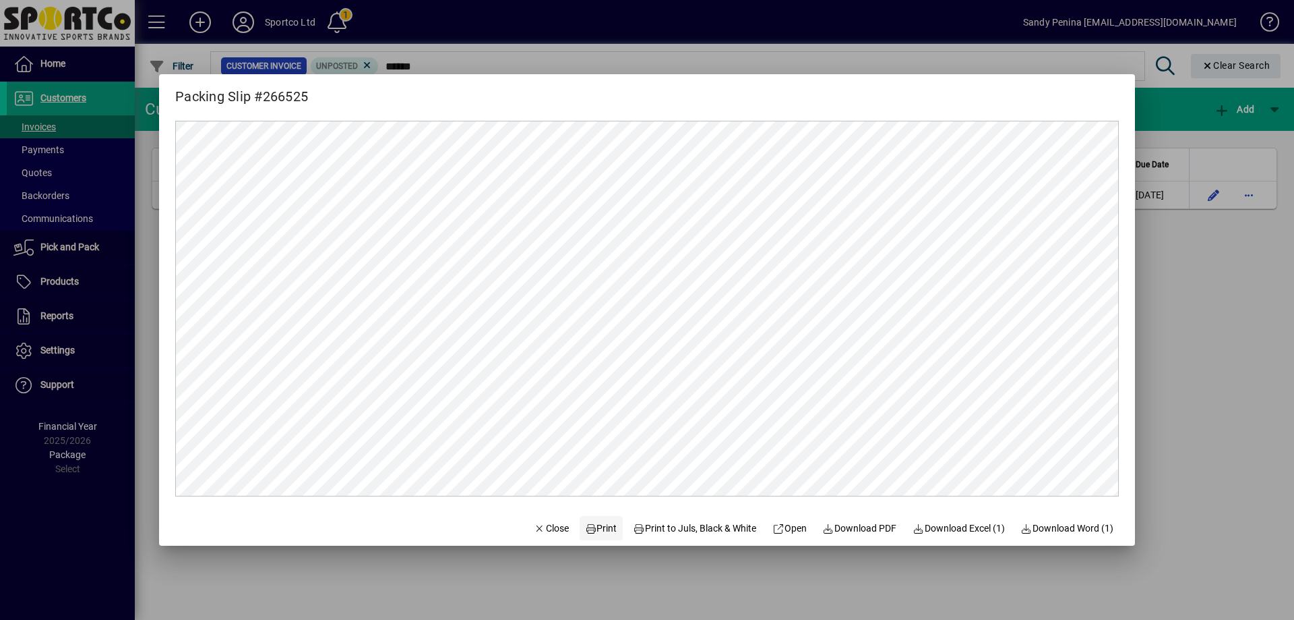
click at [593, 529] on span "Print" at bounding box center [601, 528] width 32 height 14
drag, startPoint x: 540, startPoint y: 531, endPoint x: 804, endPoint y: 494, distance: 266.2
click at [541, 531] on span "Close" at bounding box center [551, 528] width 35 height 14
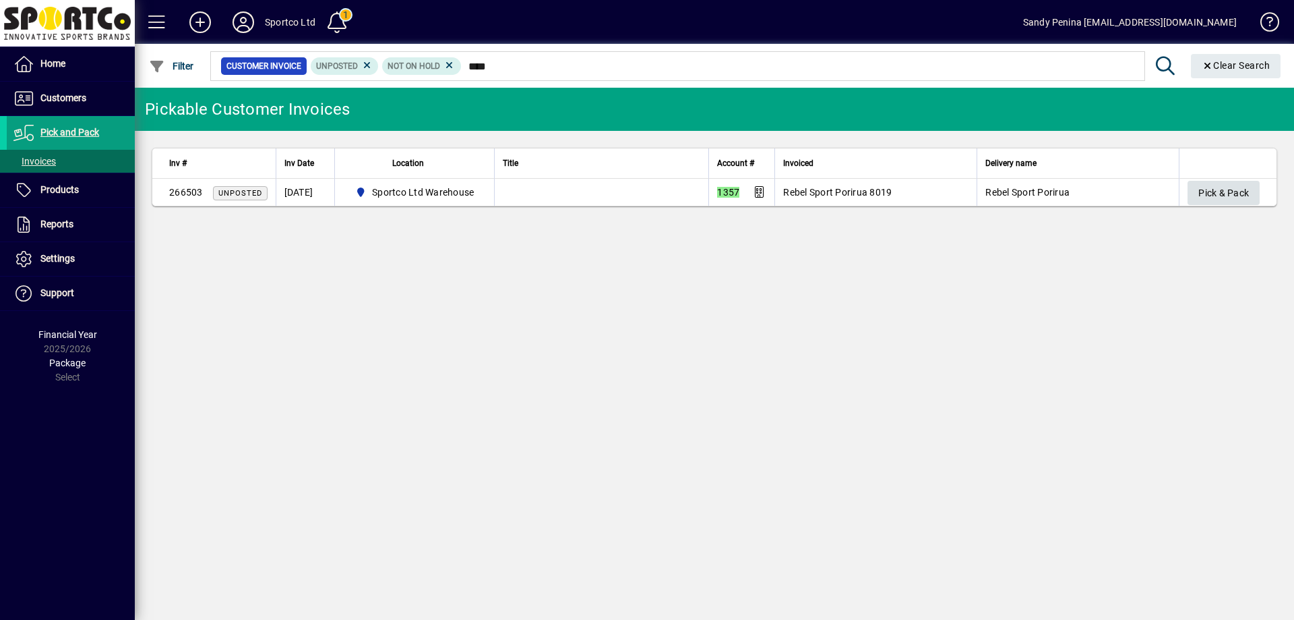
type input "****"
click at [1219, 194] on span "Pick & Pack" at bounding box center [1224, 193] width 51 height 22
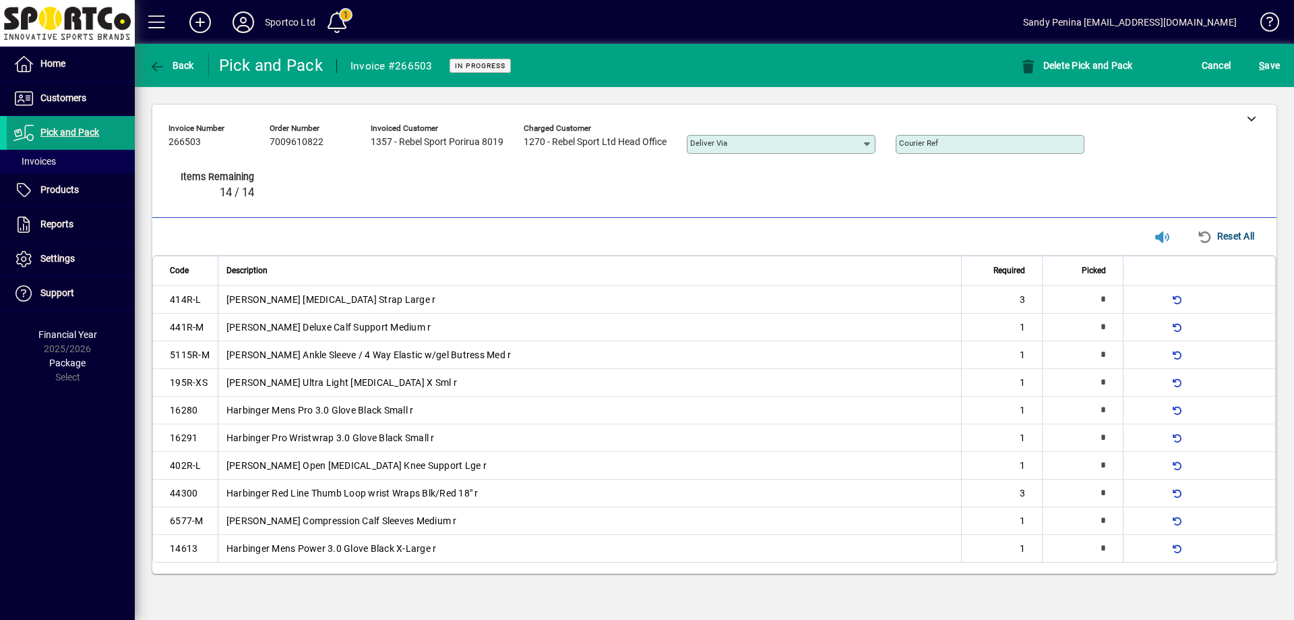
type input "*"
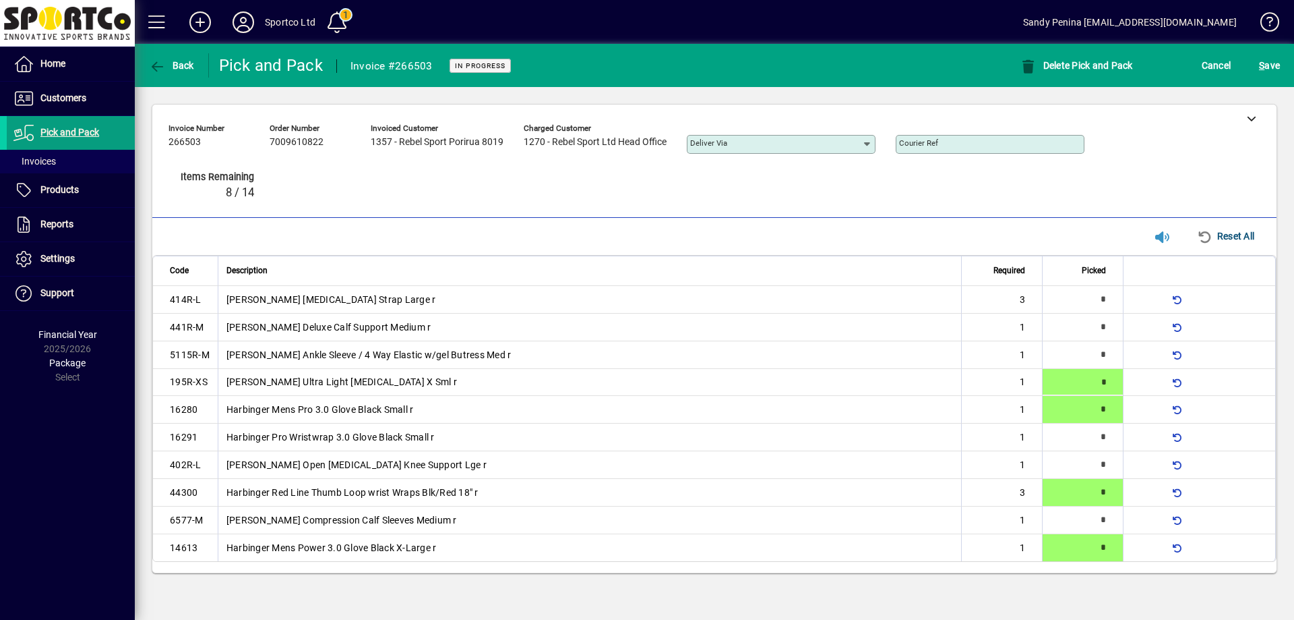
type input "*"
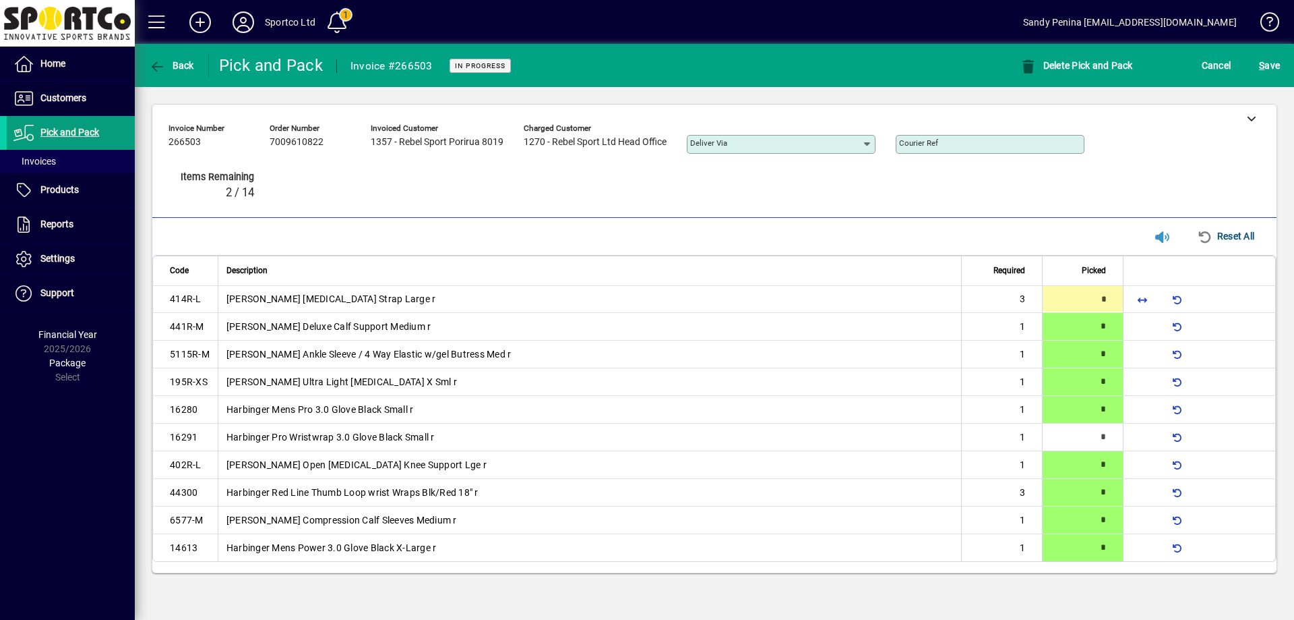
type input "*"
drag, startPoint x: 1294, startPoint y: 53, endPoint x: 1269, endPoint y: 69, distance: 30.1
click at [1289, 61] on mat-toolbar-row "Back Pick and Pack Invoice #266503 In Progress Delete Pick and Pack Cancel S ave" at bounding box center [715, 65] width 1160 height 43
click at [1255, 75] on div "S ave" at bounding box center [1269, 65] width 49 height 24
click at [1284, 67] on div "S ave" at bounding box center [1269, 65] width 49 height 24
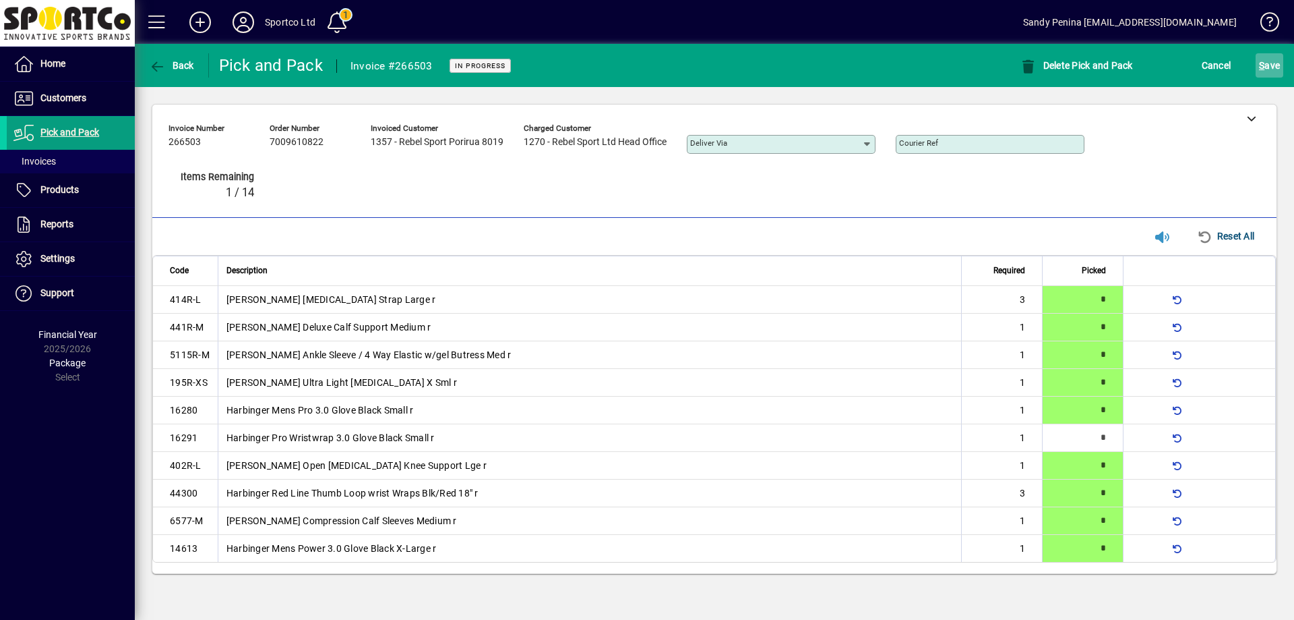
click at [1275, 66] on span "S ave" at bounding box center [1269, 66] width 21 height 22
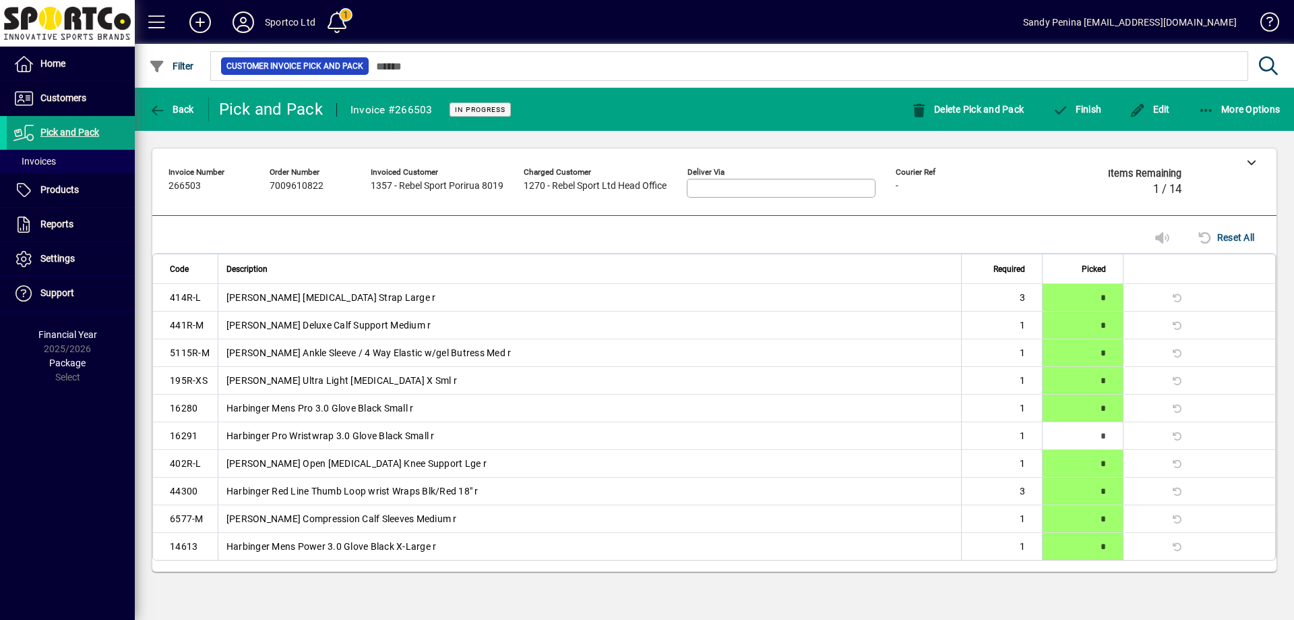
click at [1116, 115] on div "Edit" at bounding box center [1150, 109] width 69 height 24
click at [1077, 113] on span "Finish" at bounding box center [1076, 109] width 49 height 11
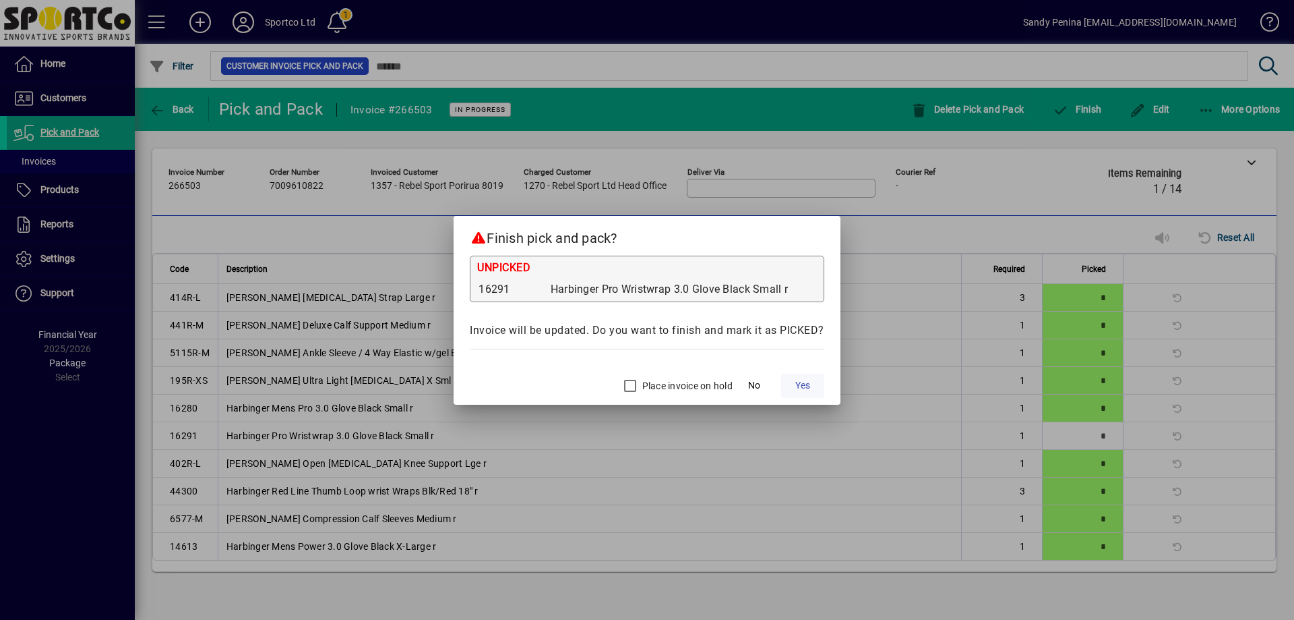
click at [814, 376] on span at bounding box center [802, 385] width 43 height 32
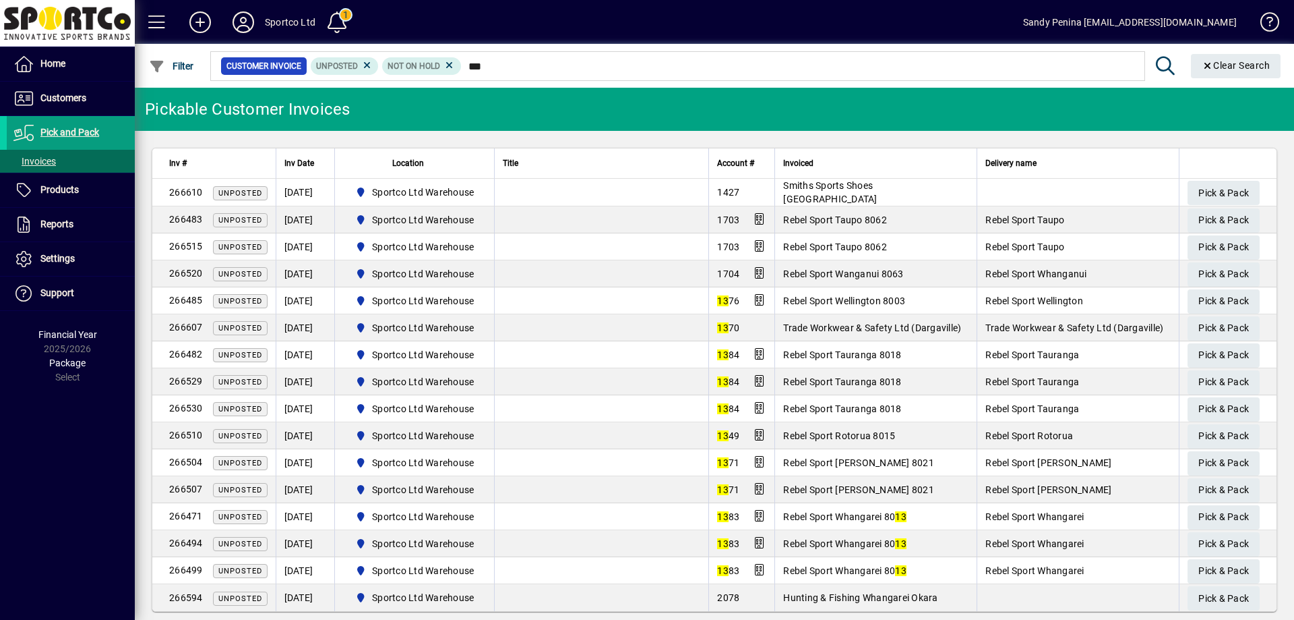
type input "****"
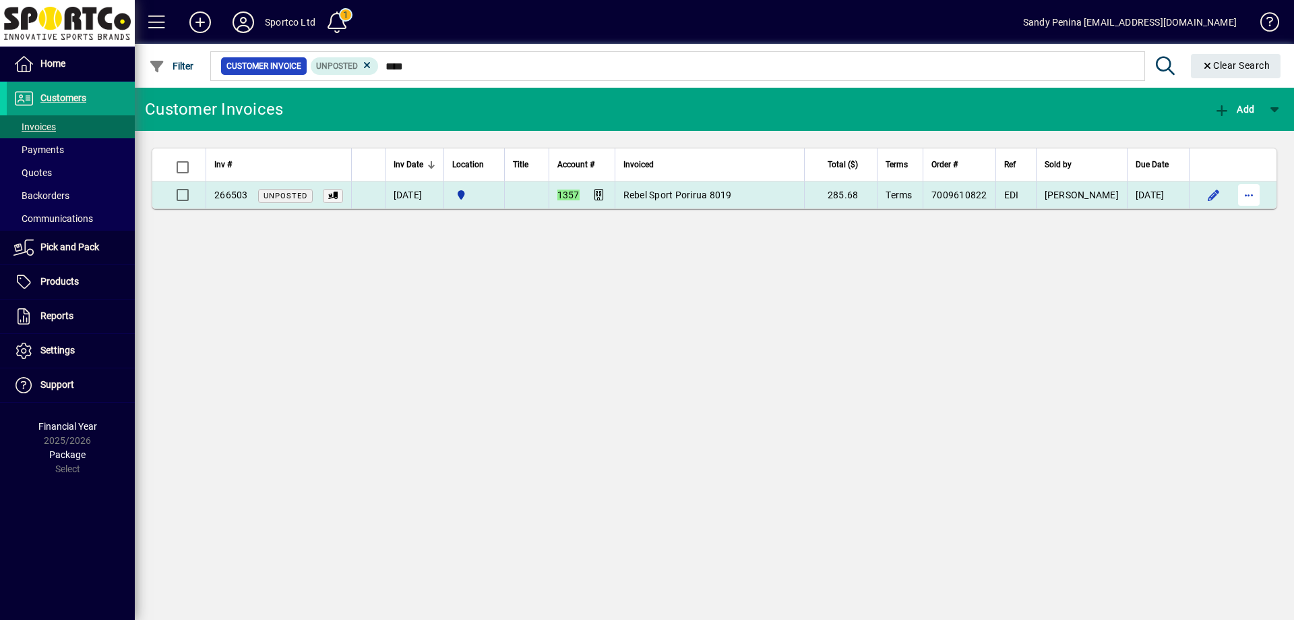
type input "****"
click at [1257, 197] on span "button" at bounding box center [1249, 195] width 32 height 32
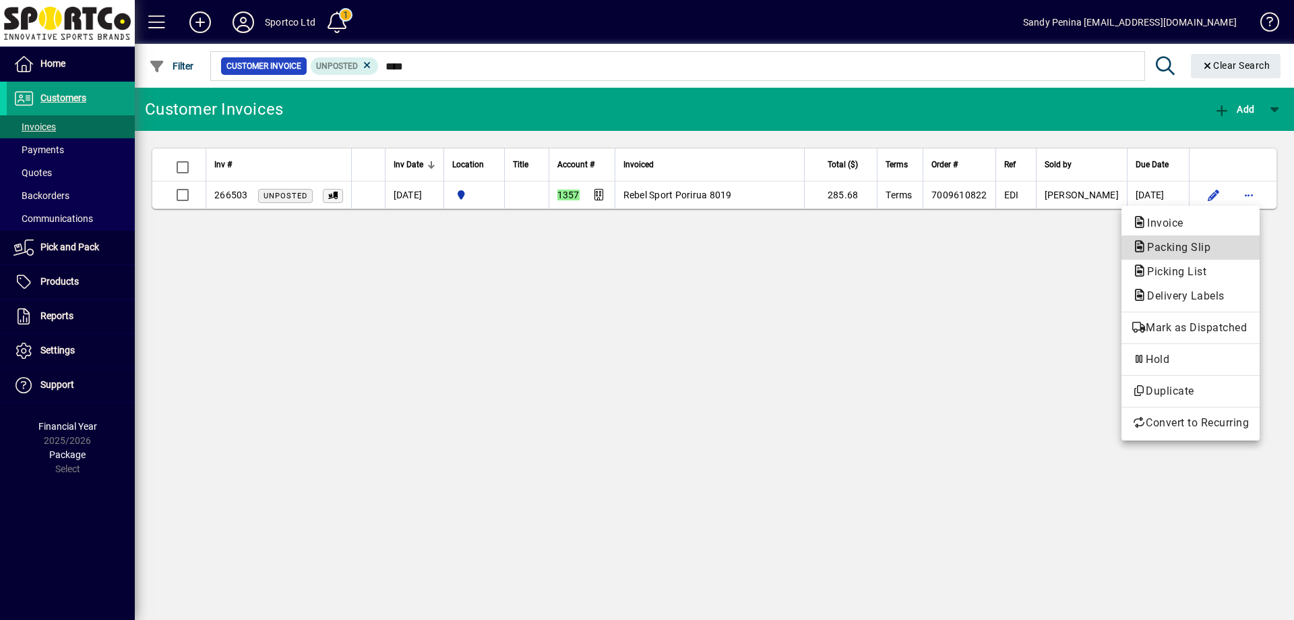
click at [1217, 249] on span "Packing Slip" at bounding box center [1191, 247] width 117 height 16
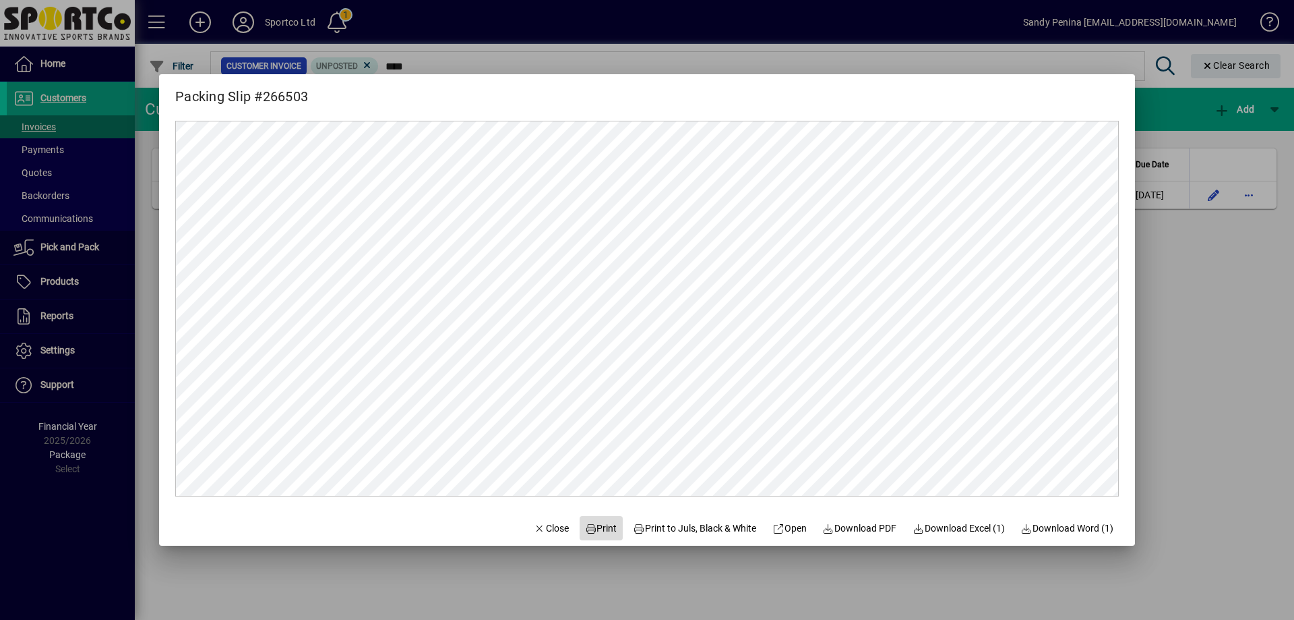
click at [587, 523] on span "Print" at bounding box center [601, 528] width 32 height 14
click at [562, 524] on mat-dialog-actions "Close Print Print to Juls, Black & White Open Download PDF Download Excel (1) D…" at bounding box center [823, 528] width 623 height 36
click at [534, 524] on icon "button" at bounding box center [540, 528] width 12 height 9
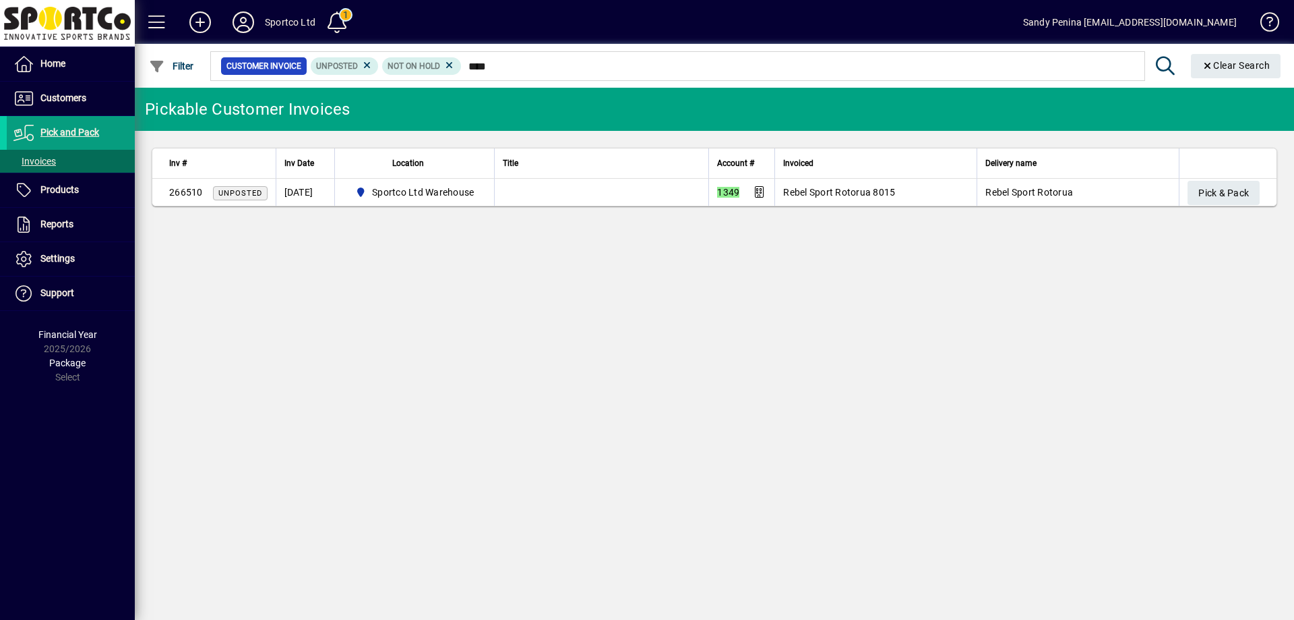
type input "****"
click at [1240, 205] on span "button" at bounding box center [1224, 193] width 72 height 32
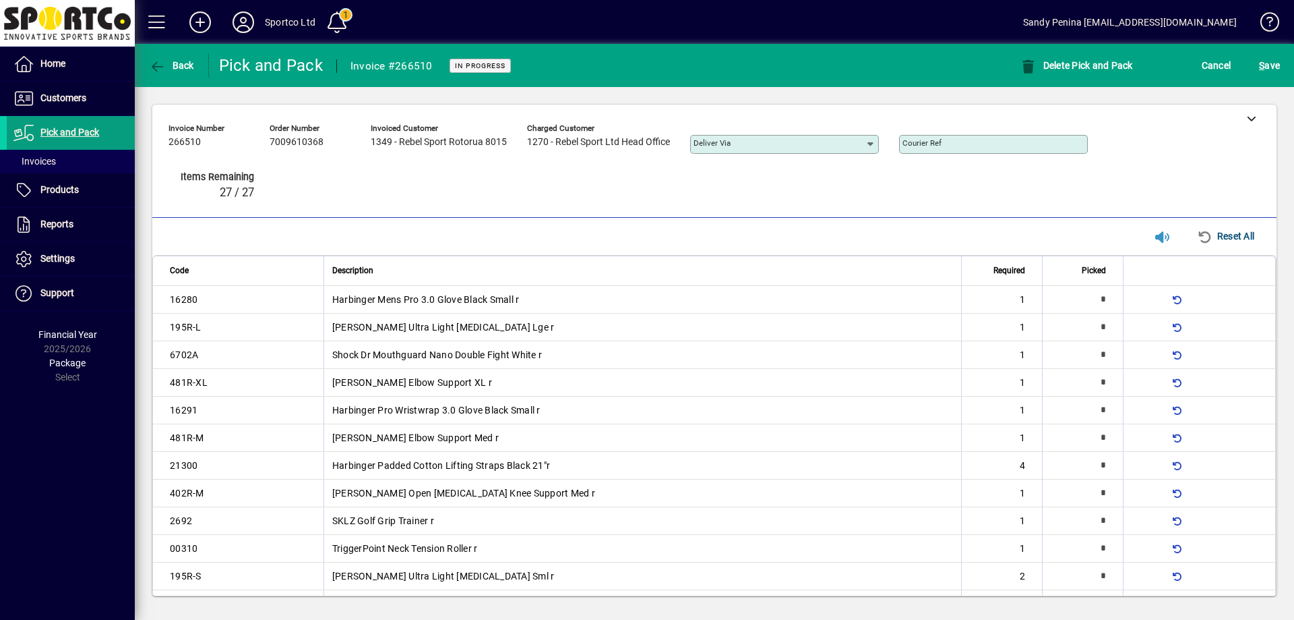
type input "*"
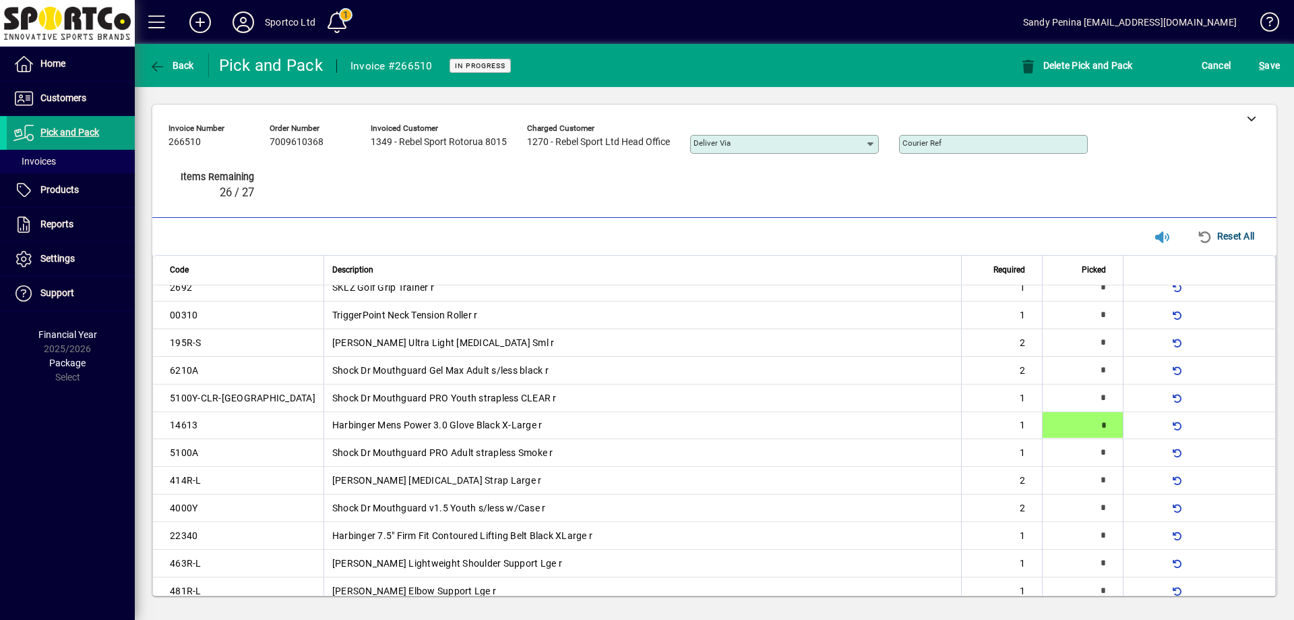
type input "*"
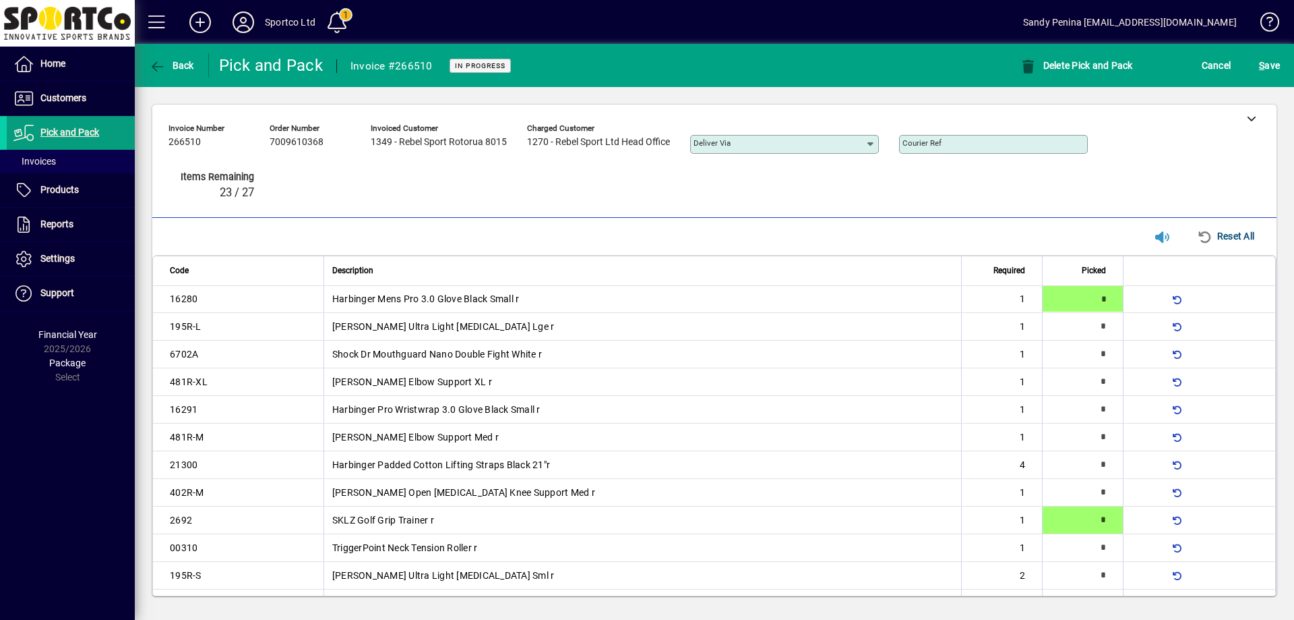
type input "*"
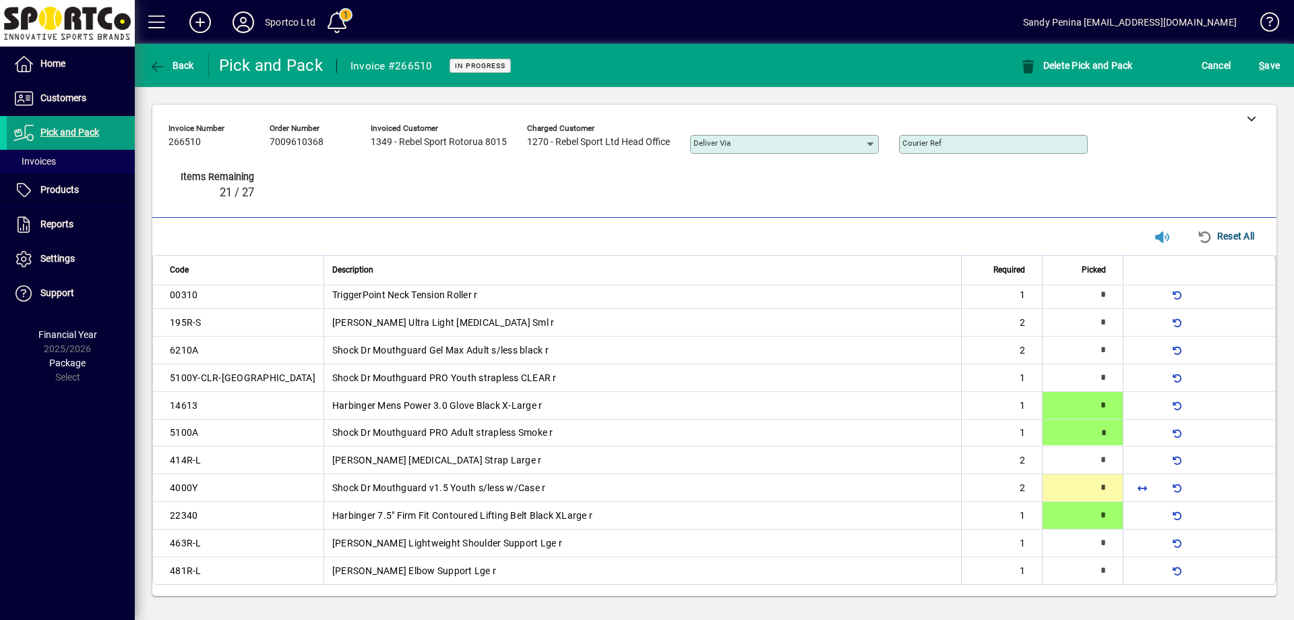
type input "*"
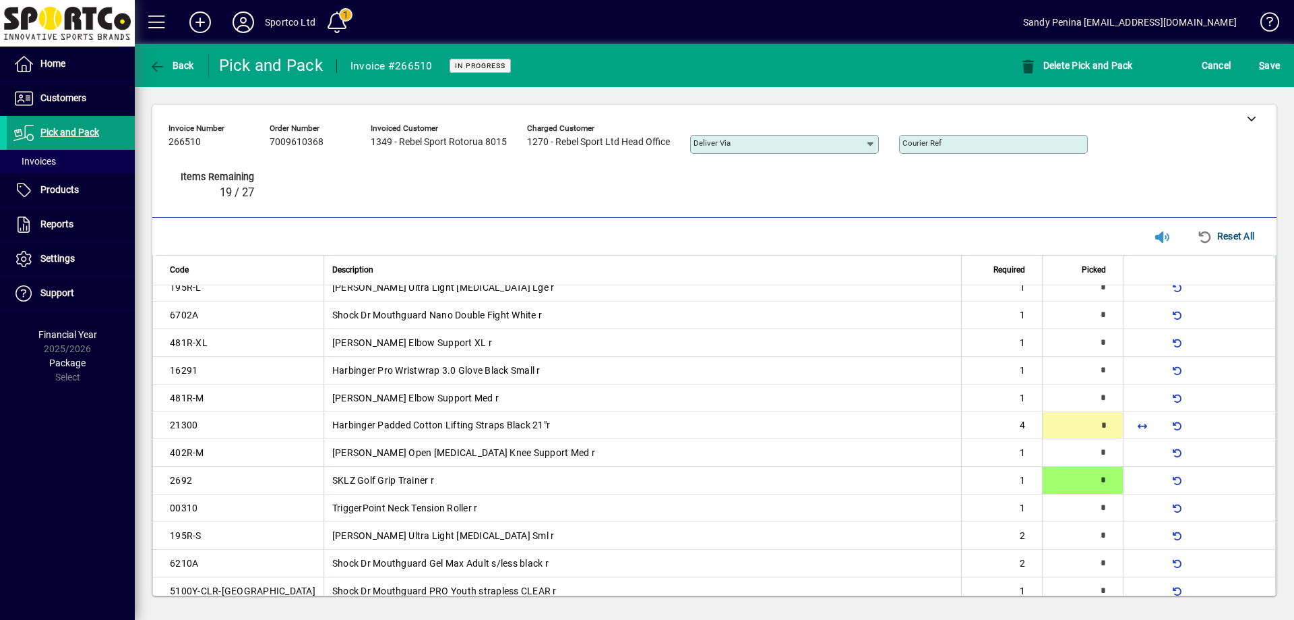
scroll to position [41, 0]
type input "*"
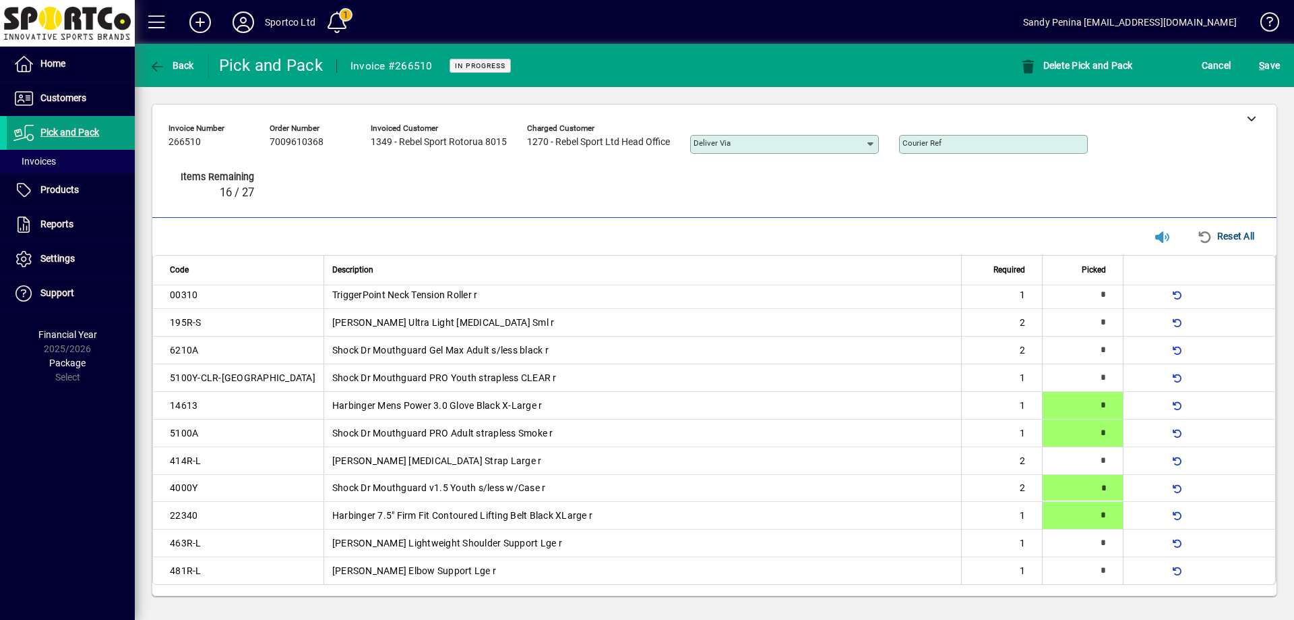
type input "*"
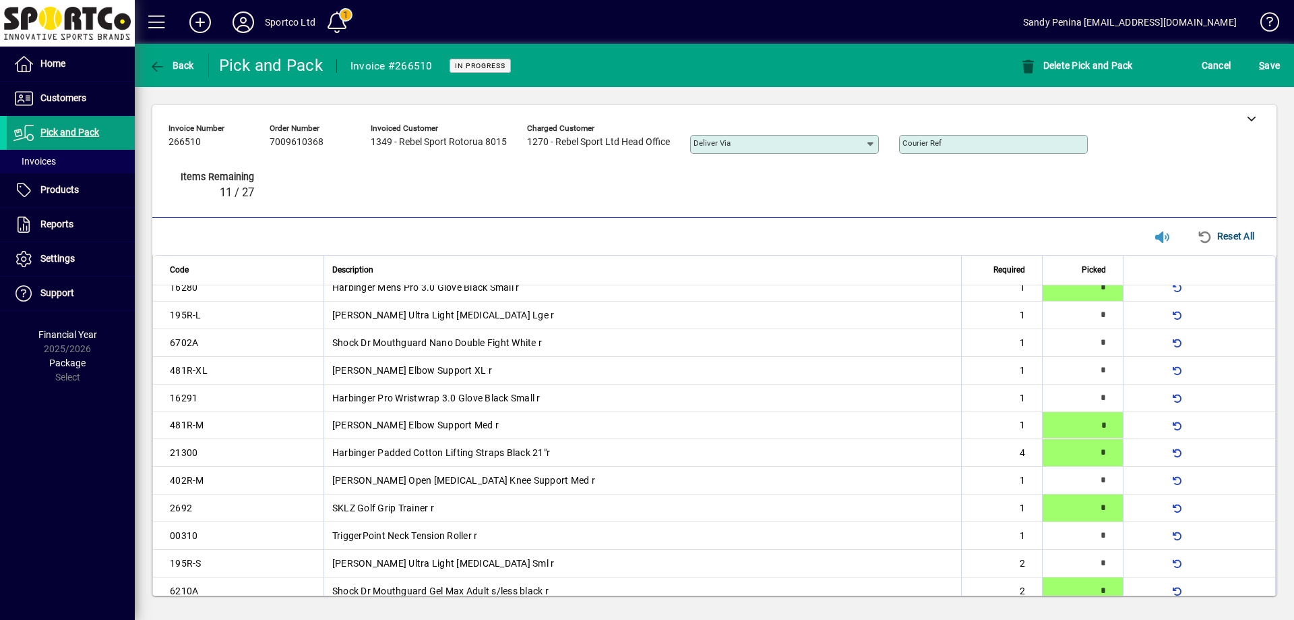
type input "*"
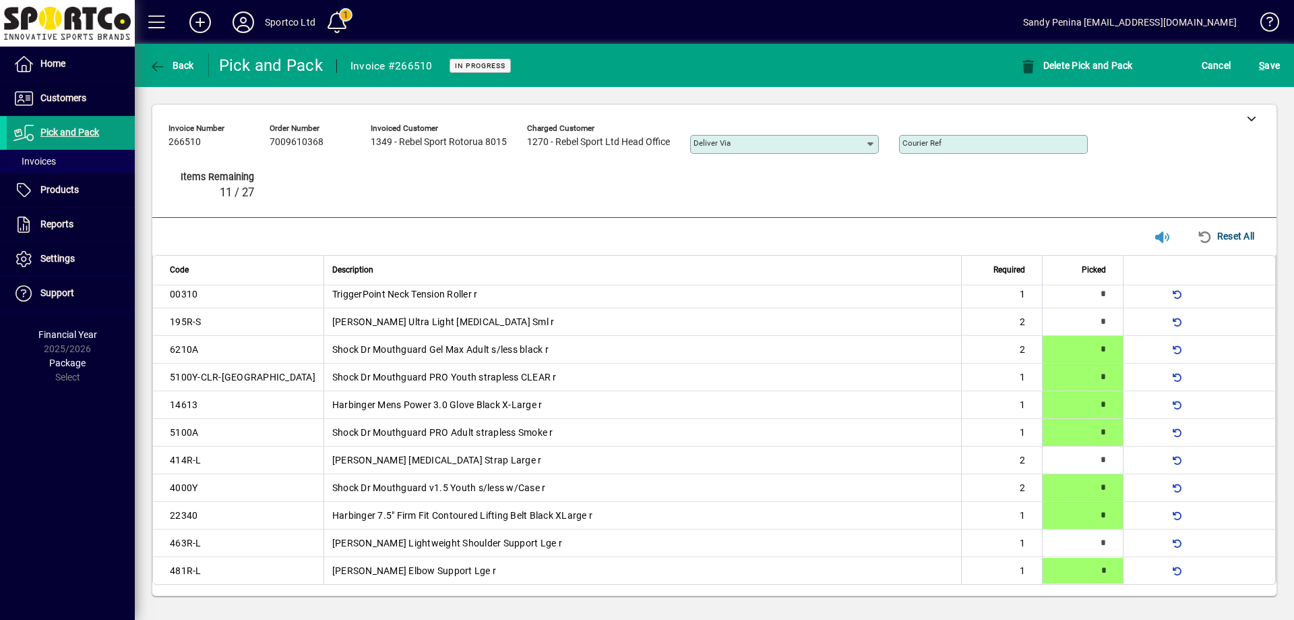
type input "*"
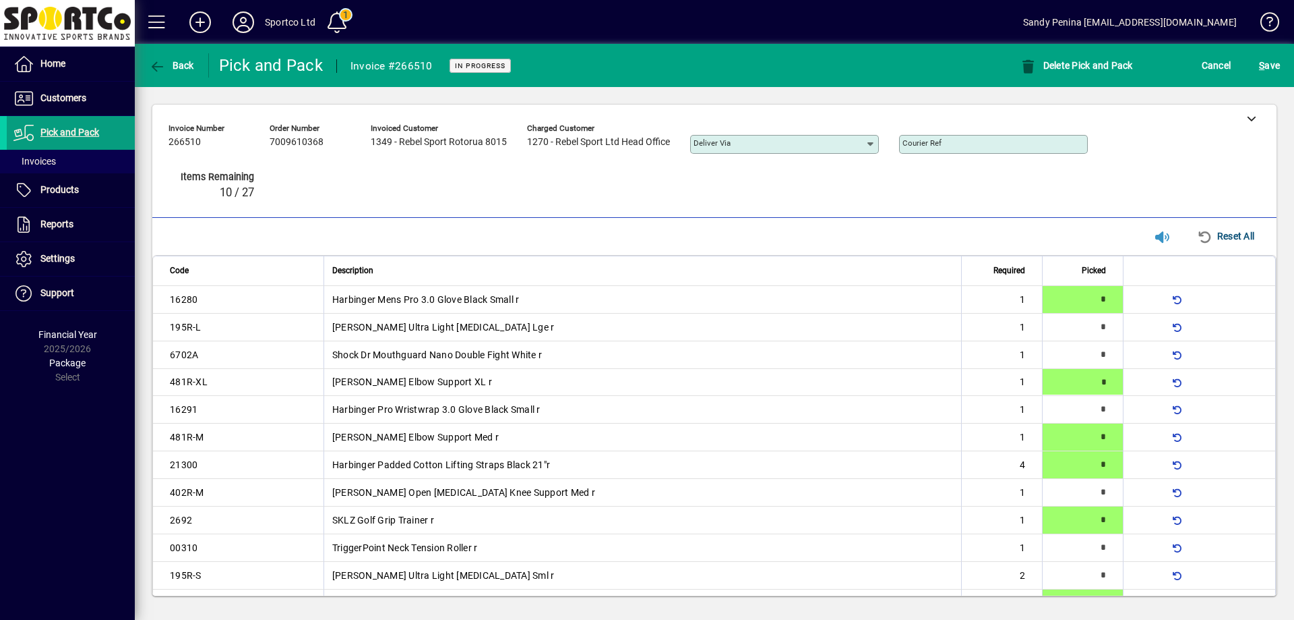
type input "*"
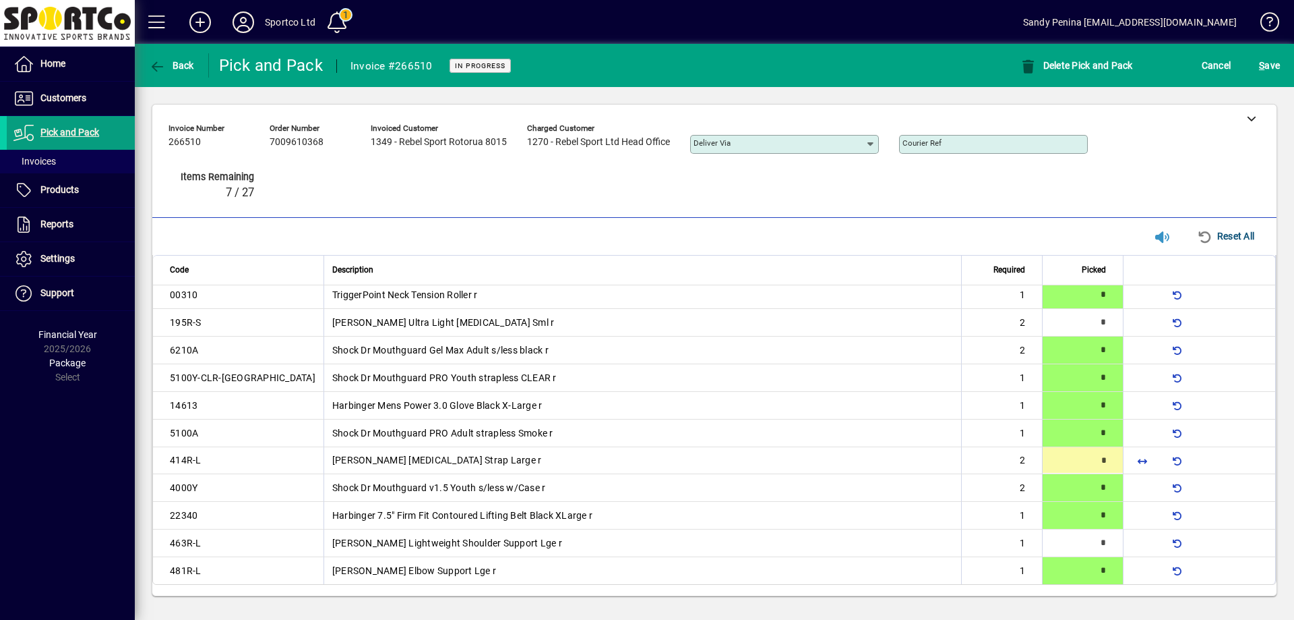
type input "*"
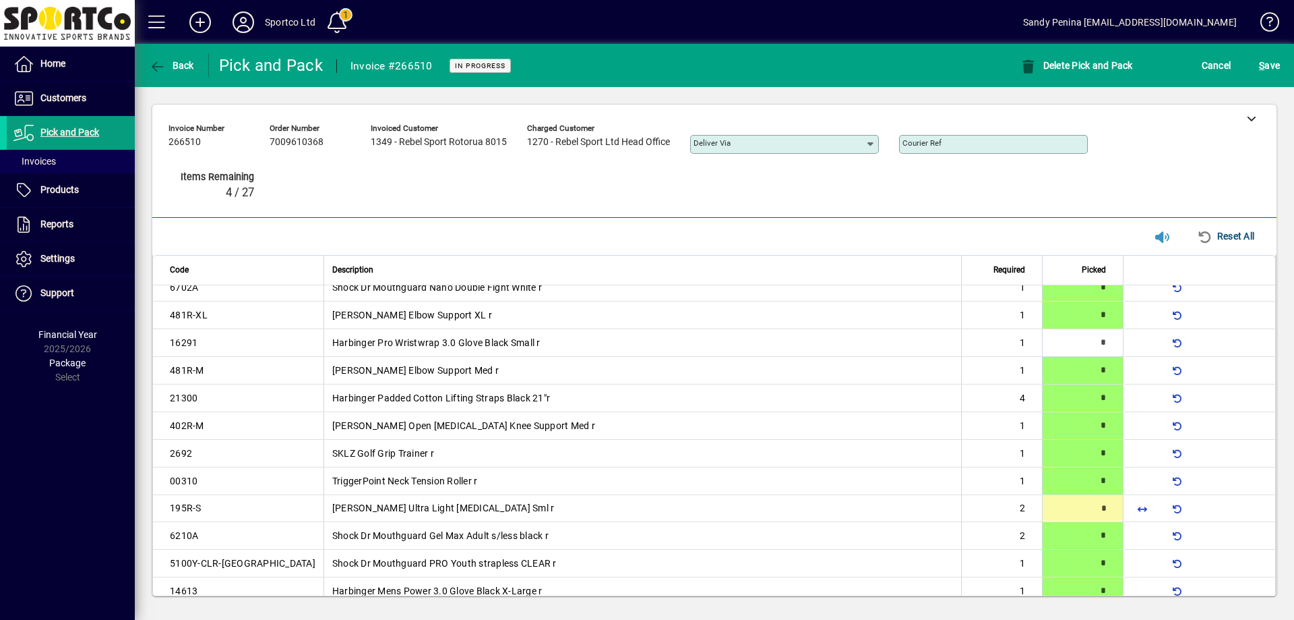
type input "*"
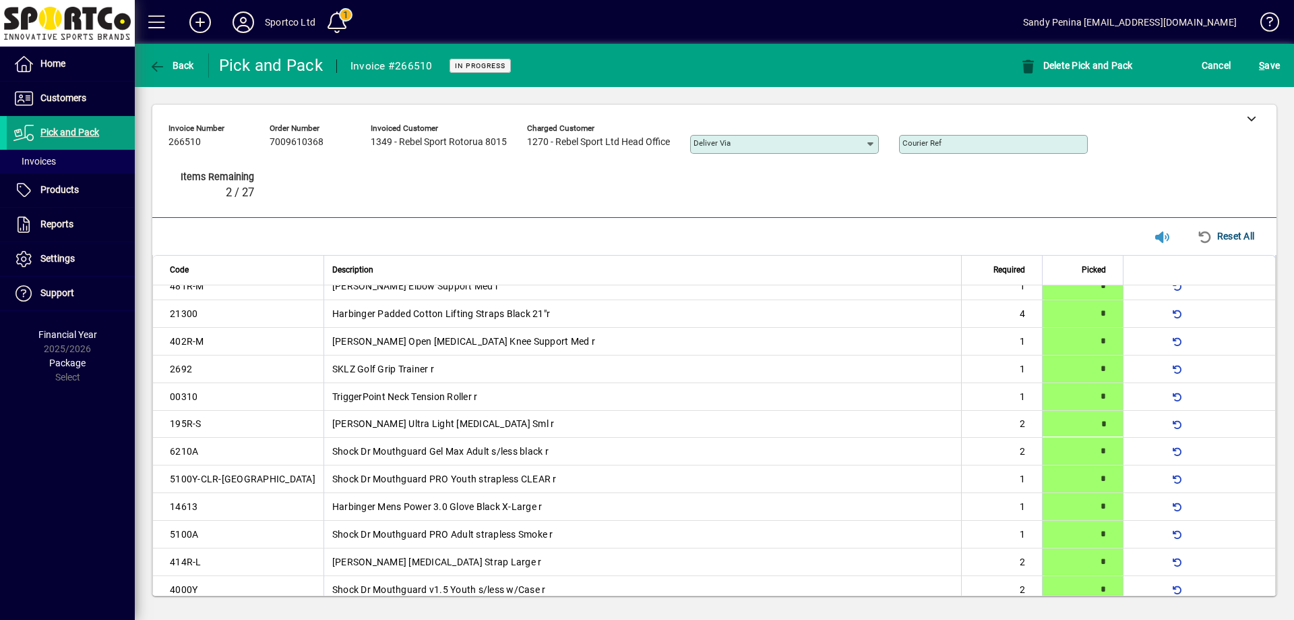
type input "*"
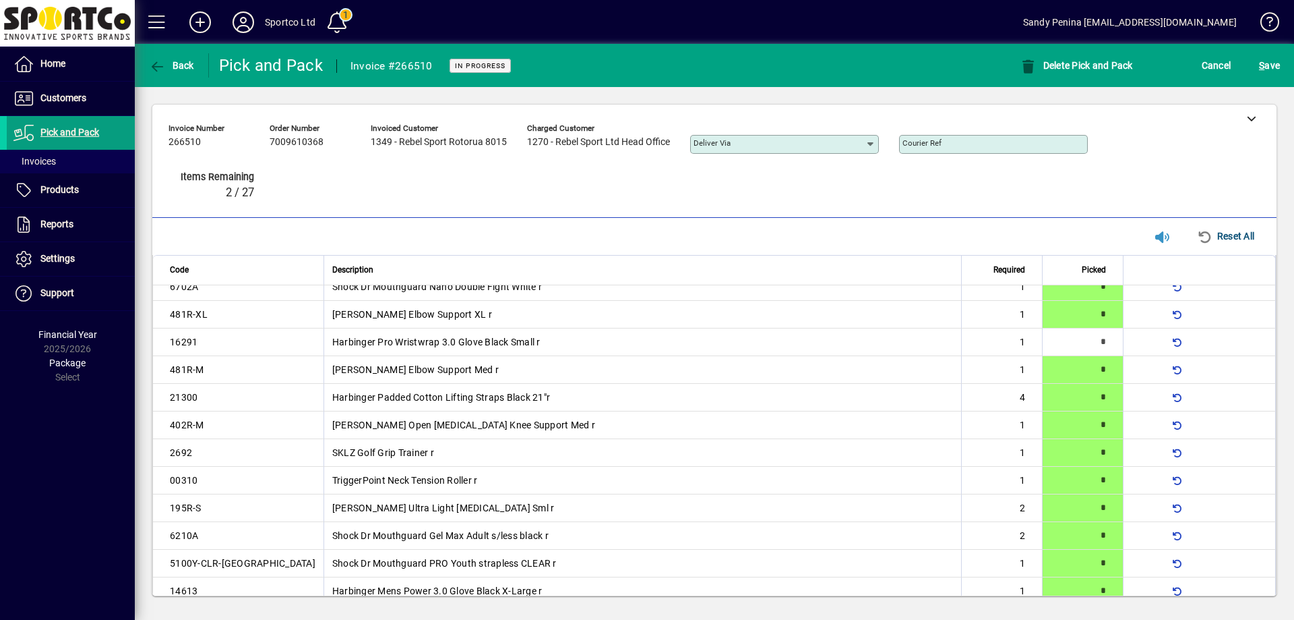
scroll to position [0, 0]
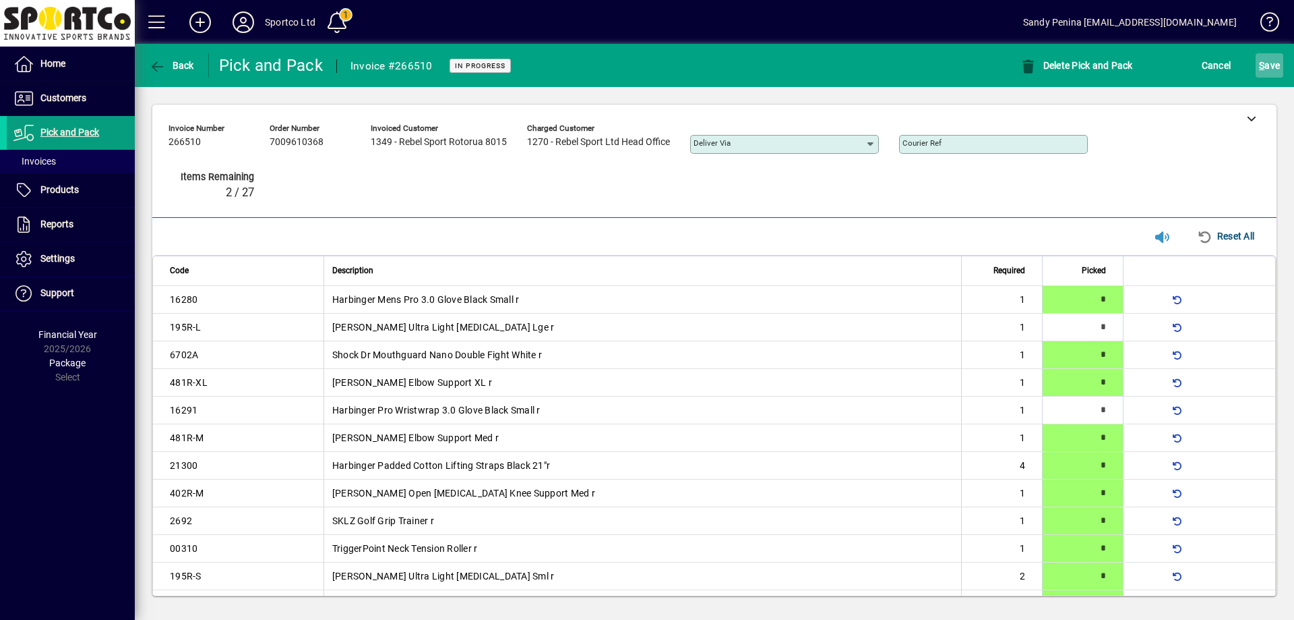
click at [1284, 63] on div "S ave" at bounding box center [1269, 65] width 49 height 24
click at [1278, 67] on span "S ave" at bounding box center [1269, 66] width 21 height 22
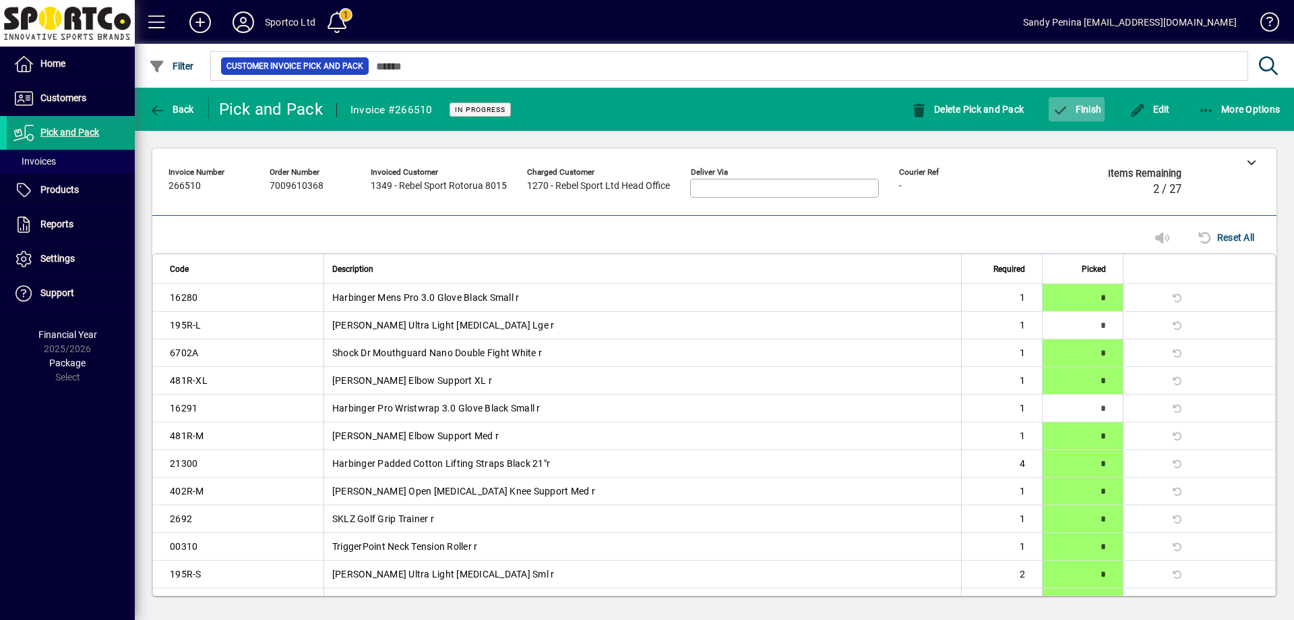
click at [1072, 117] on span "button" at bounding box center [1077, 109] width 56 height 32
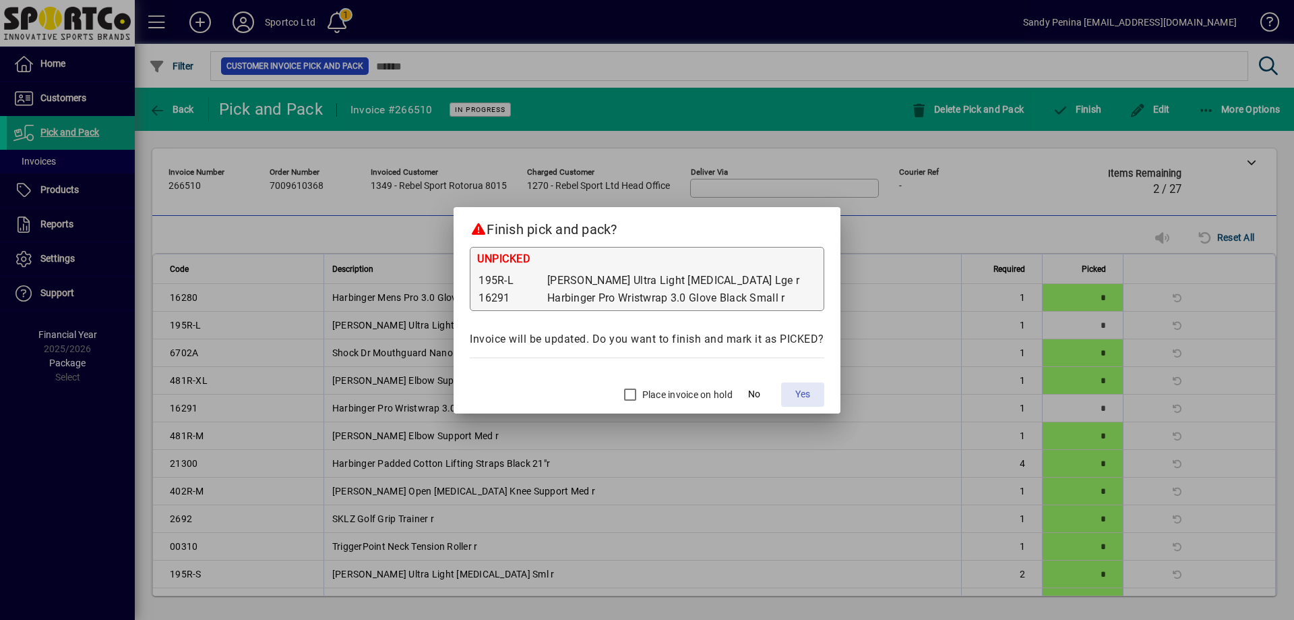
click at [811, 391] on span at bounding box center [802, 394] width 43 height 32
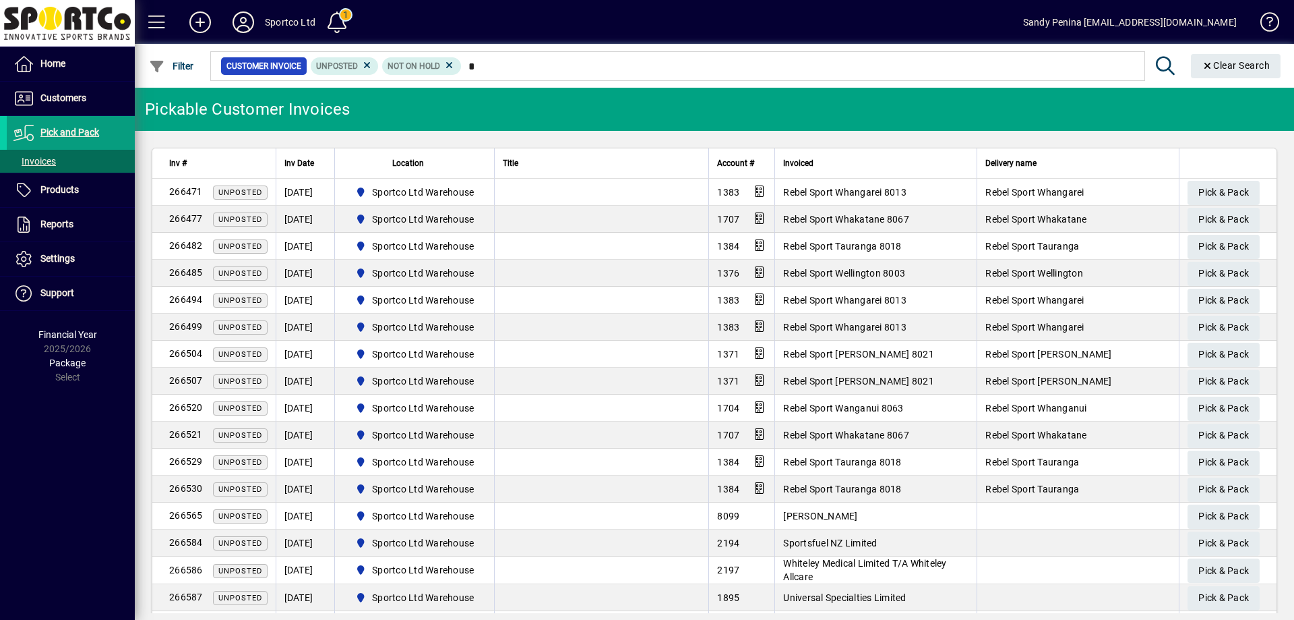
type input "**"
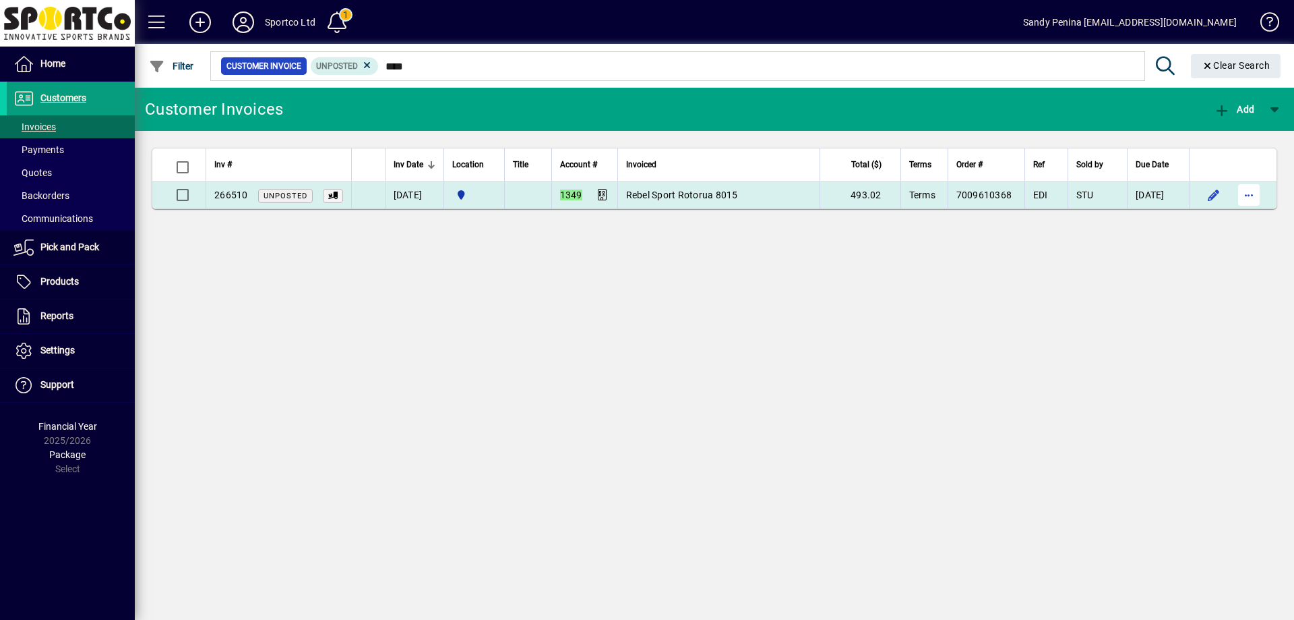
type input "****"
click at [1243, 196] on span "button" at bounding box center [1249, 195] width 32 height 32
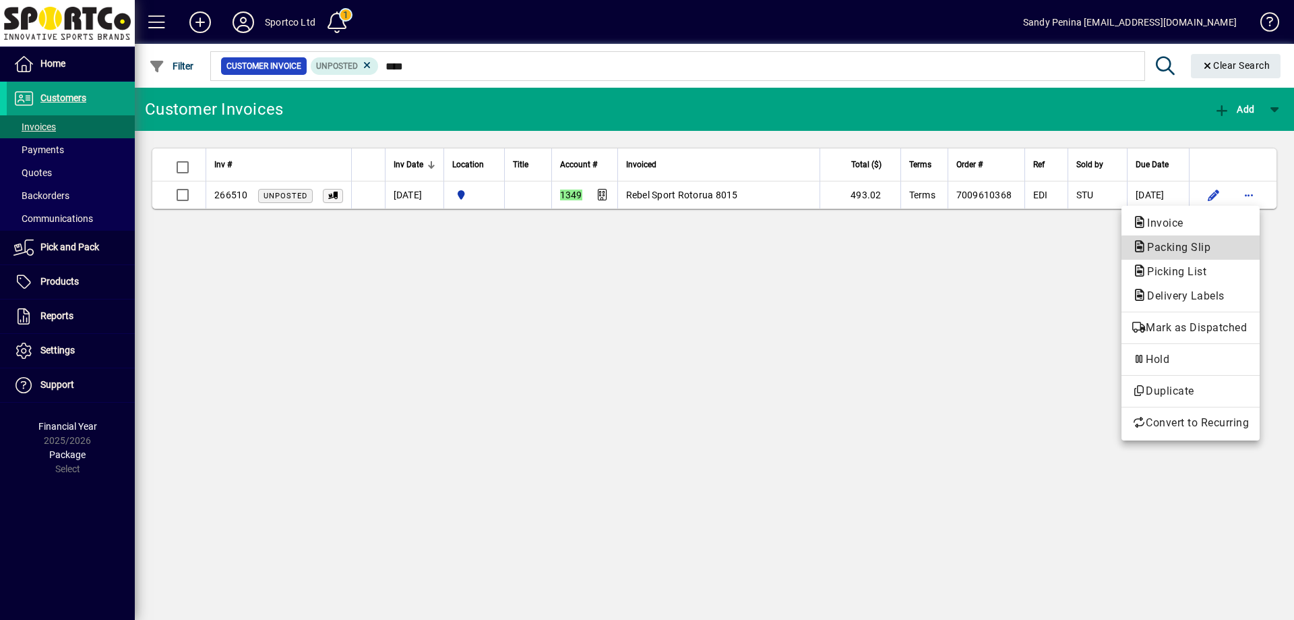
click at [1242, 256] on button "Packing Slip" at bounding box center [1191, 247] width 138 height 24
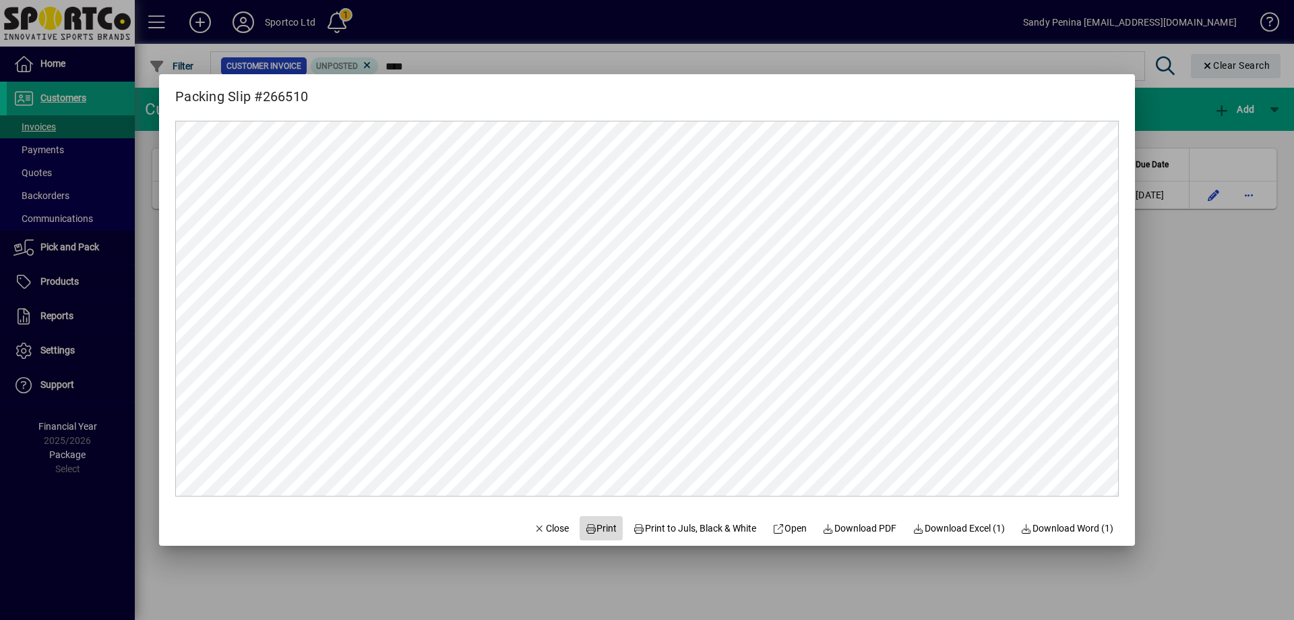
click at [595, 534] on button "Print" at bounding box center [601, 528] width 43 height 24
click at [535, 525] on span "Close" at bounding box center [551, 528] width 35 height 14
